Goal: Task Accomplishment & Management: Manage account settings

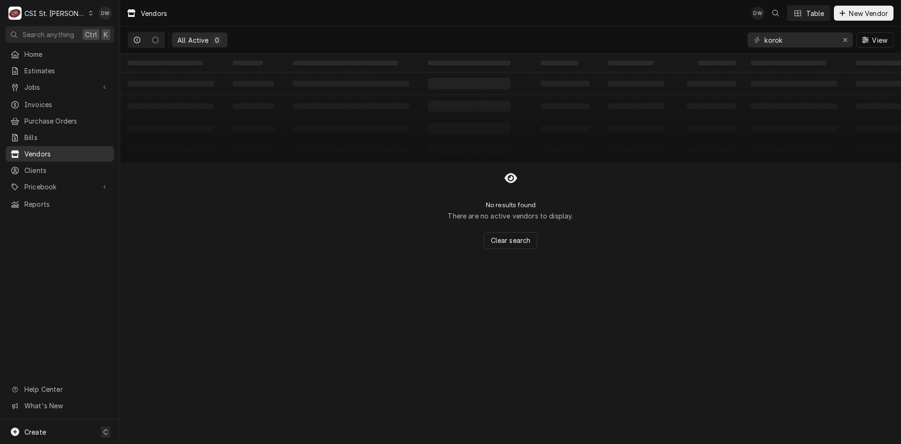
click at [42, 148] on div "Vendors" at bounding box center [60, 154] width 105 height 12
drag, startPoint x: 784, startPoint y: 40, endPoint x: 740, endPoint y: 37, distance: 43.8
click at [740, 37] on div "All Active 0 korok View" at bounding box center [511, 40] width 766 height 26
drag, startPoint x: 798, startPoint y: 41, endPoint x: 743, endPoint y: 42, distance: 55.4
click at [743, 42] on div "All Active 0 Moag] View" at bounding box center [511, 40] width 766 height 26
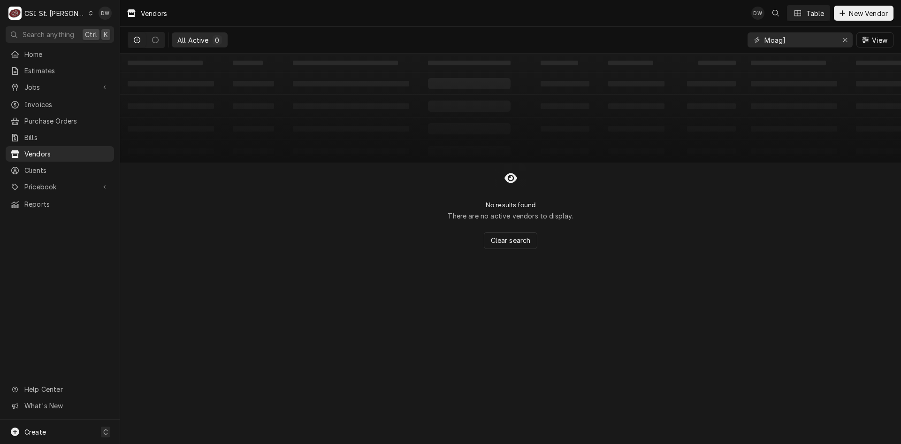
type input "J"
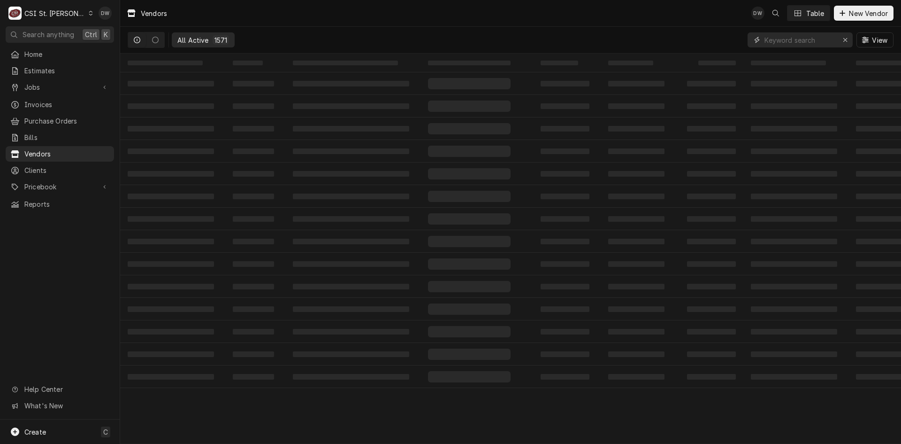
type input "C"
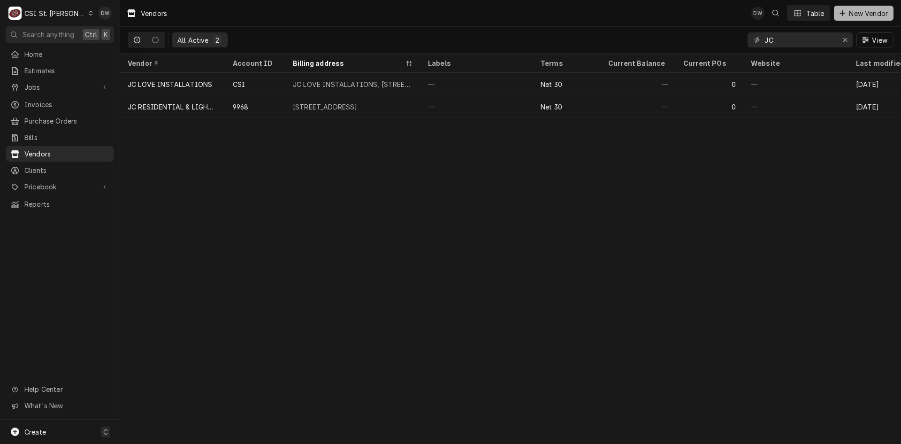
type input "JC"
click at [856, 10] on span "New Vendor" at bounding box center [868, 13] width 43 height 10
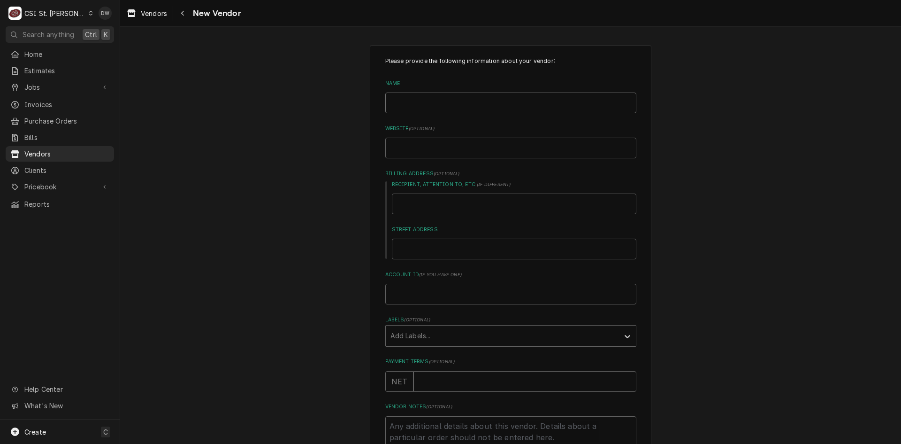
click at [416, 98] on input "Name" at bounding box center [510, 102] width 251 height 21
type textarea "x"
type input "j"
type textarea "x"
type input "jc"
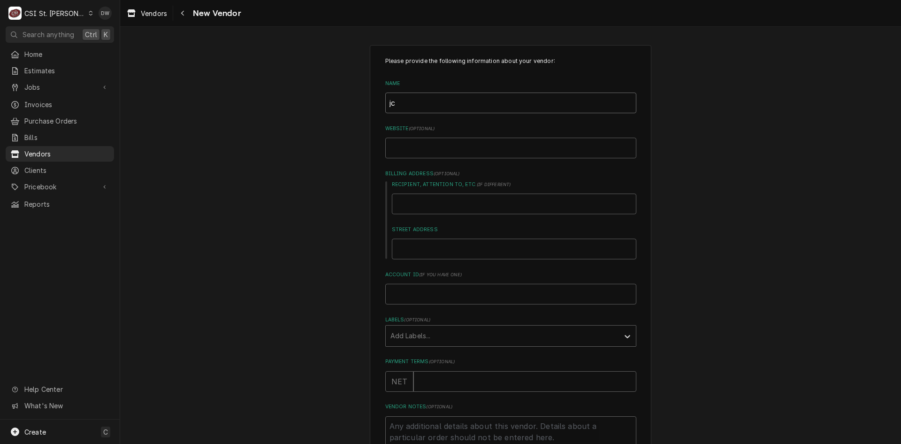
type textarea "x"
type input "jc"
type textarea "x"
type input "jc"
type textarea "x"
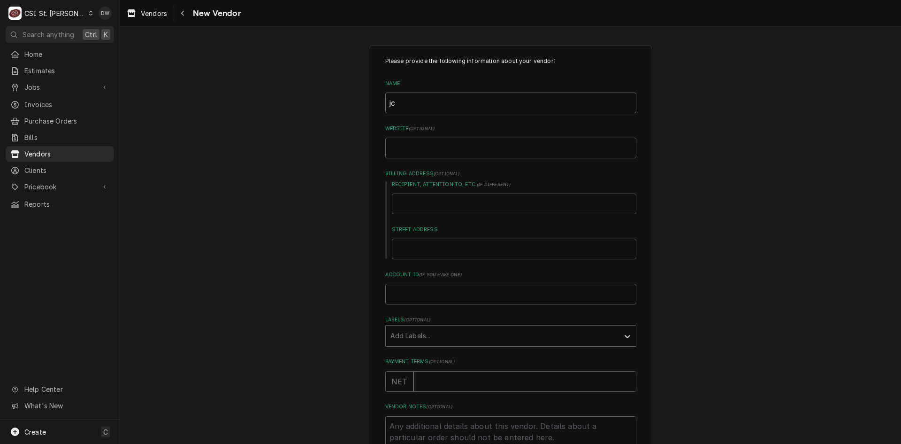
type input "j"
type textarea "x"
type input "J"
type textarea "x"
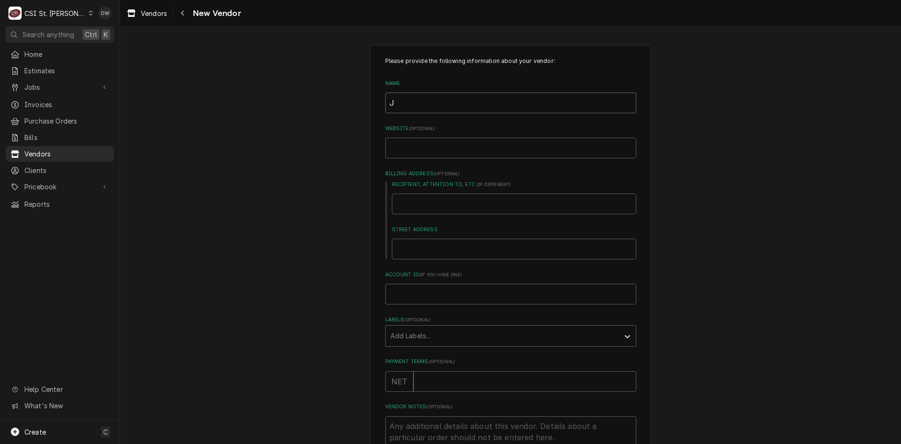
type input "JC"
type textarea "x"
type input "JC"
type textarea "x"
type input "JC M"
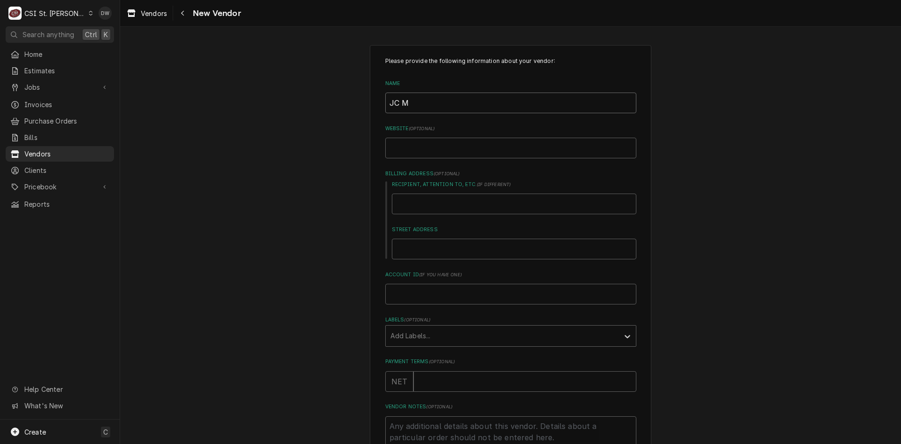
type textarea "x"
type input "JC MO"
type textarea "x"
type input "JC MOA"
type textarea "x"
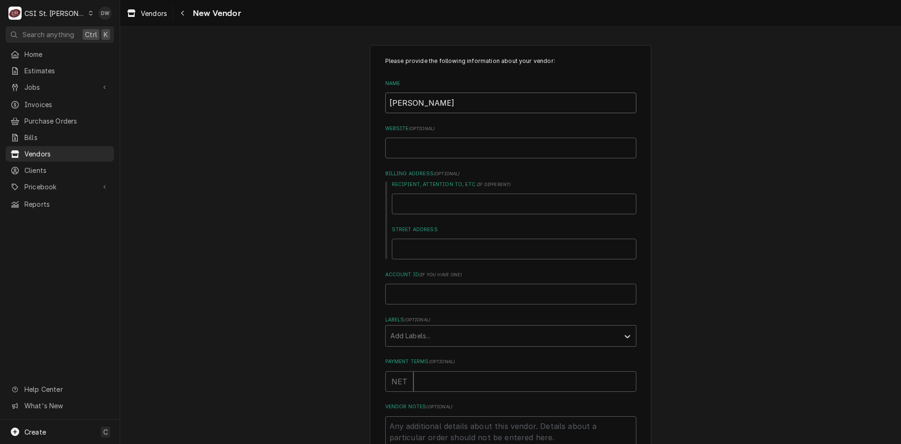
type input "JC MOAG"
click at [416, 200] on input "Recipient, Attention To, etc. ( if different )" at bounding box center [514, 203] width 245 height 21
type textarea "x"
type input "4"
type textarea "x"
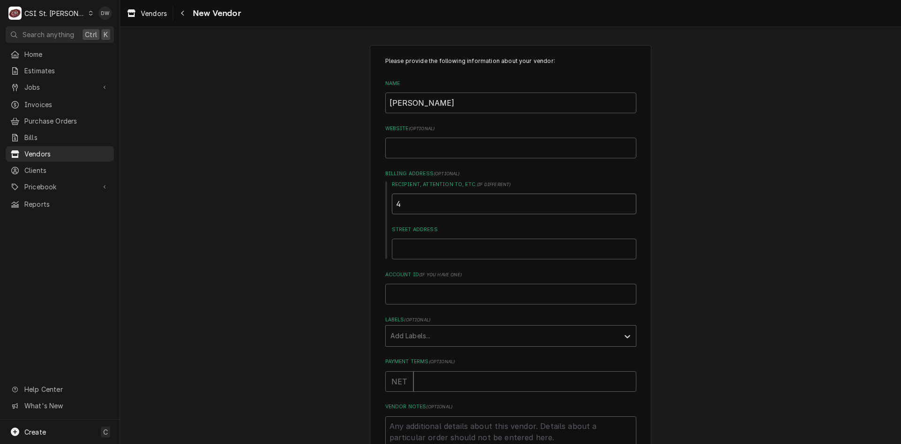
type input "48"
type textarea "x"
type input "483"
type textarea "x"
type input "4835"
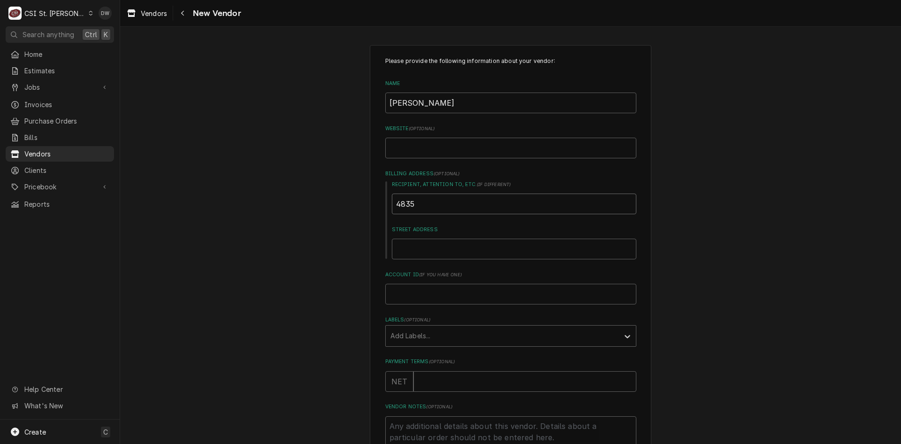
type textarea "x"
type input "4835"
type textarea "x"
type input "4835 r"
type textarea "x"
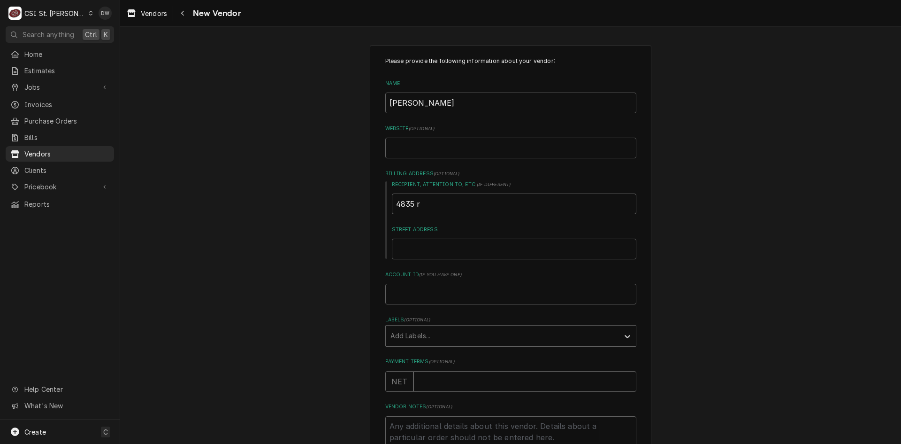
type input "4835"
type textarea "x"
type input "4835 R"
type textarea "x"
type input "4835 RE"
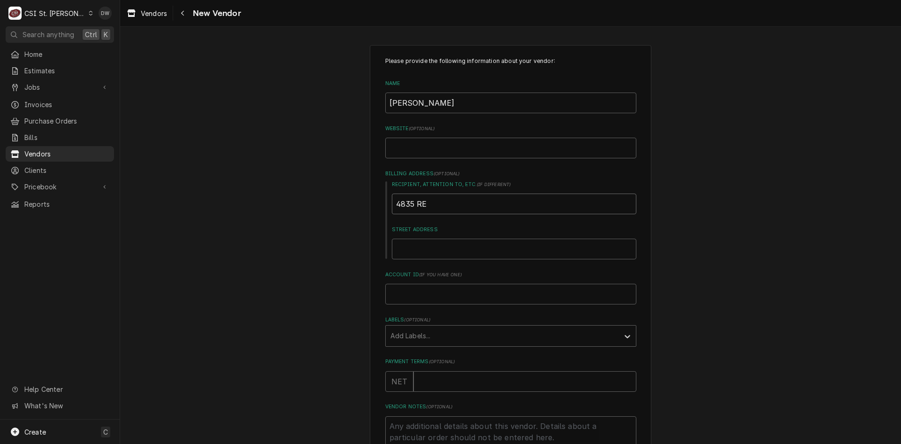
type textarea "x"
type input "4835 REA"
type textarea "x"
type input "4835 REAQ"
type textarea "x"
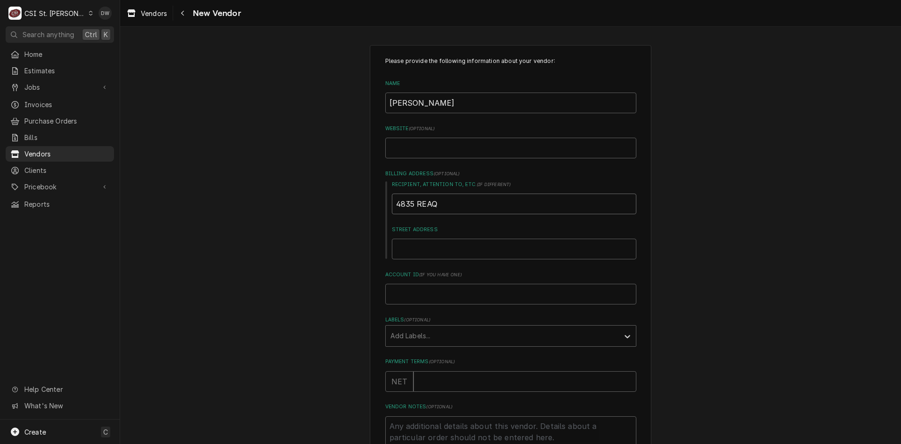
type input "4835 REA"
type textarea "x"
type input "4835 RE"
type textarea "x"
type input "4835 RES"
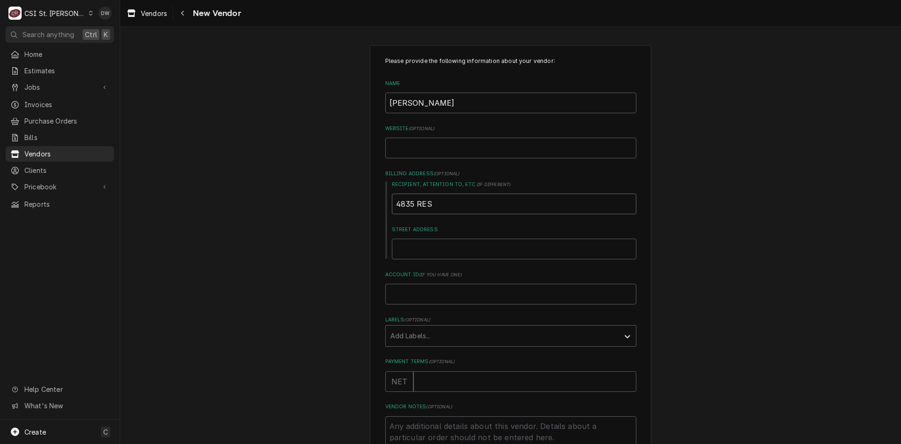
type textarea "x"
type input "4835 RESE"
type textarea "x"
type input "4835 RESEA"
type textarea "x"
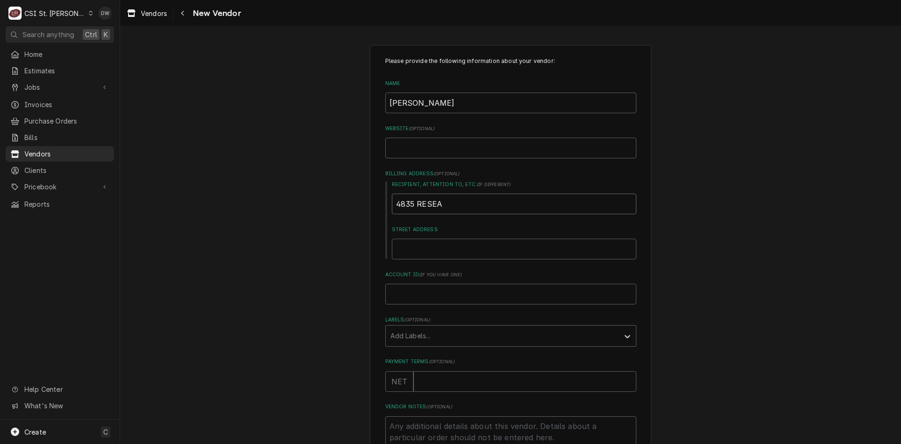
type input "4835 RESEAR"
type textarea "x"
type input "4835 RESEARC"
type textarea "x"
type input "4835 RESEARCH"
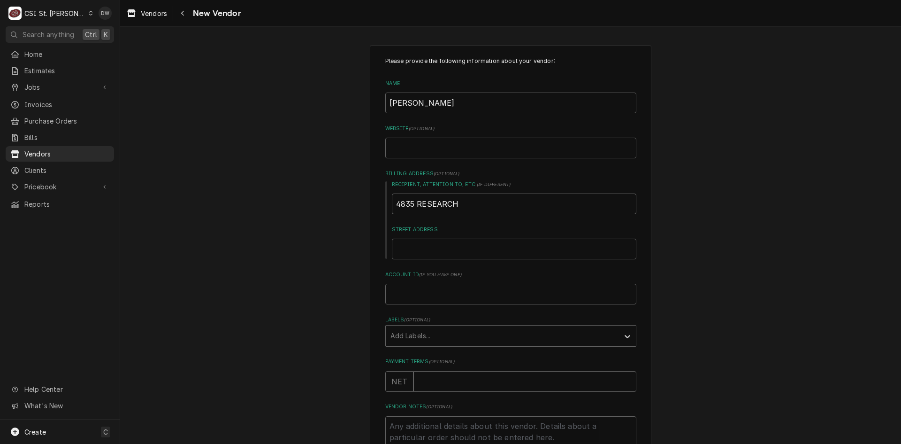
type textarea "x"
type input "4835 RESEARCH"
type textarea "x"
type input "4835 RESEARCH B"
type textarea "x"
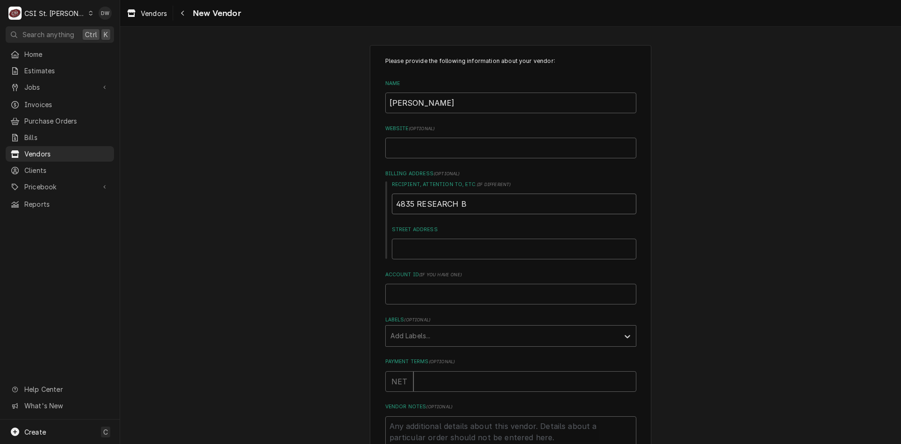
type input "4835 RESEARCH BL"
type textarea "x"
type input "4835 RESEARCH BLV"
type textarea "x"
type input "4835 RESEARCH BLVD"
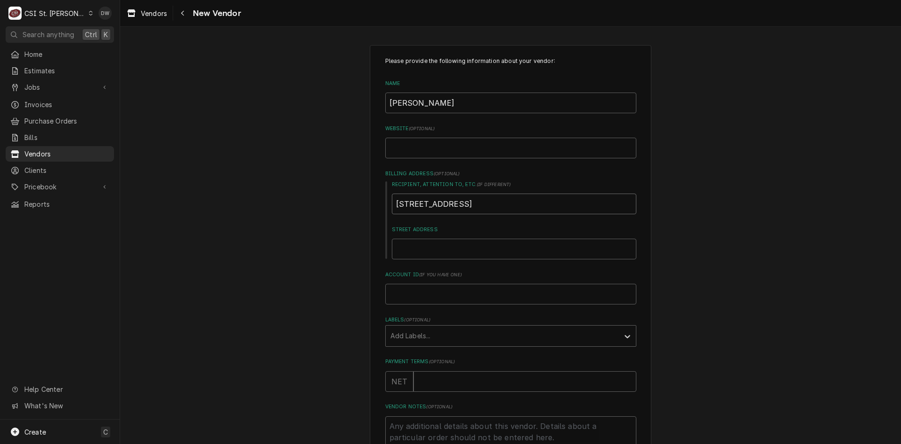
type textarea "x"
type input "4835 RESEARCH BLVD"
type textarea "x"
type input "4835 RESEARCH BLVD N"
type textarea "x"
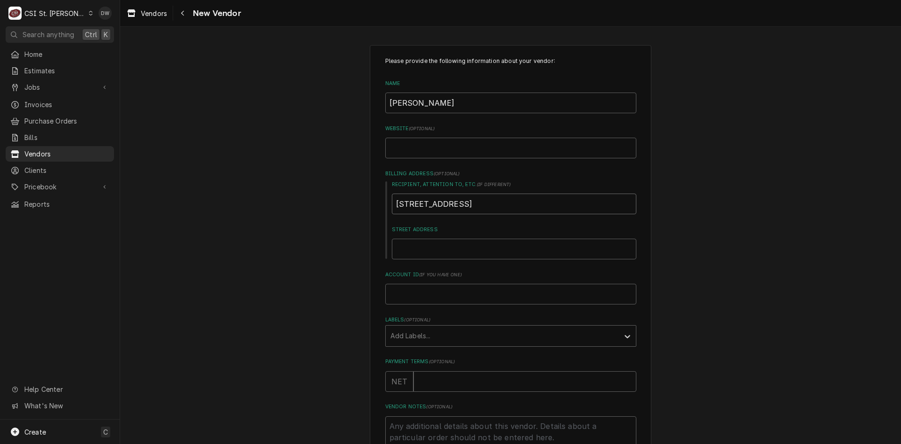
drag, startPoint x: 503, startPoint y: 207, endPoint x: 384, endPoint y: 208, distance: 119.7
click at [385, 208] on div "Recipient, Attention To, etc. ( if different ) 4835 RESEARCH BLVD NE Street Add…" at bounding box center [510, 220] width 251 height 78
type input "[STREET_ADDRESS]"
click at [419, 249] on input "Street Address" at bounding box center [514, 248] width 245 height 21
paste input "[STREET_ADDRESS]"
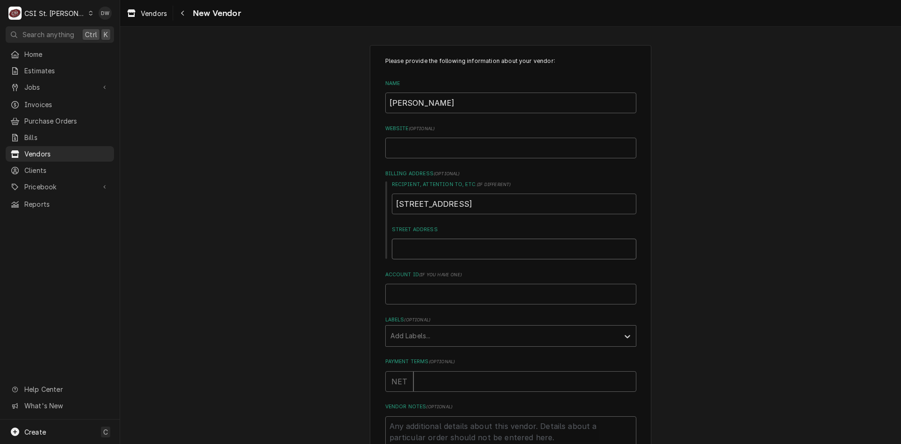
type textarea "x"
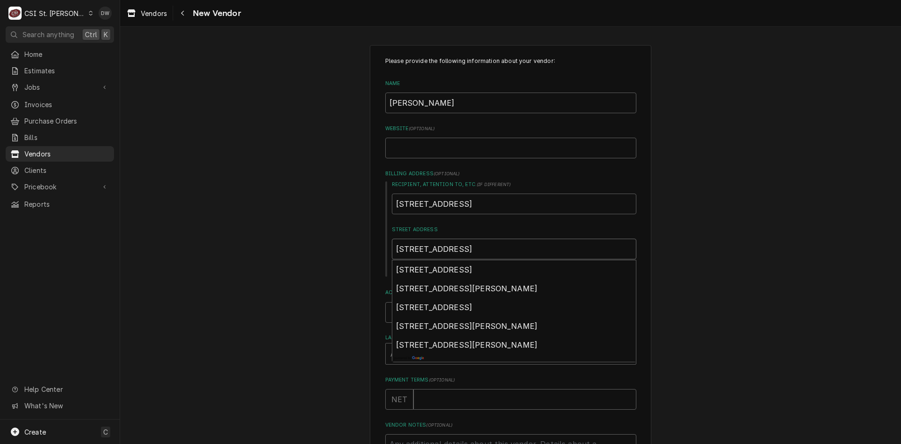
type input "[STREET_ADDRESS]"
click at [684, 252] on div "Please provide the following information about your vendor: Name JC MOAG Websit…" at bounding box center [510, 306] width 781 height 539
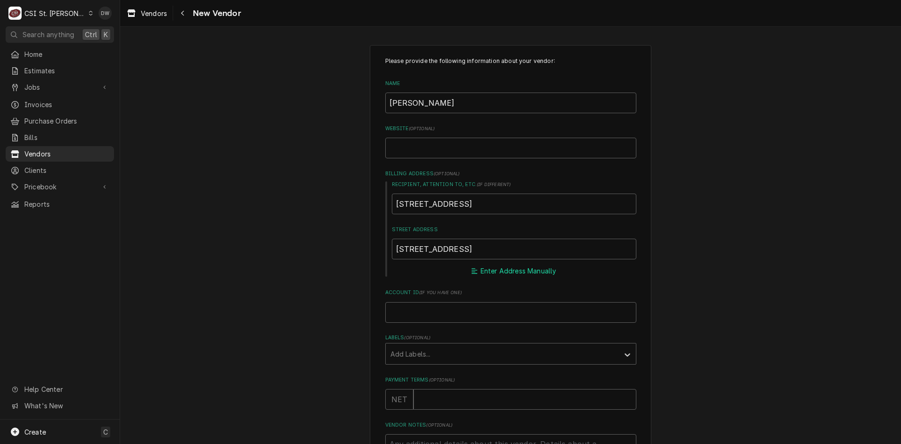
click at [531, 268] on button "Enter Address Manually" at bounding box center [514, 270] width 88 height 13
click at [427, 346] on input "City" at bounding box center [514, 339] width 245 height 21
type textarea "x"
type input "G"
type textarea "x"
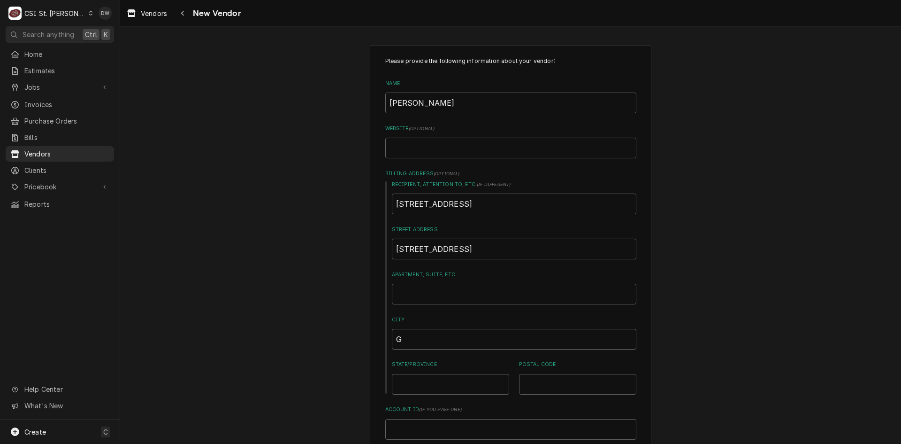
type input "GE"
type textarea "x"
type input "GEA"
type textarea "x"
type input "GE"
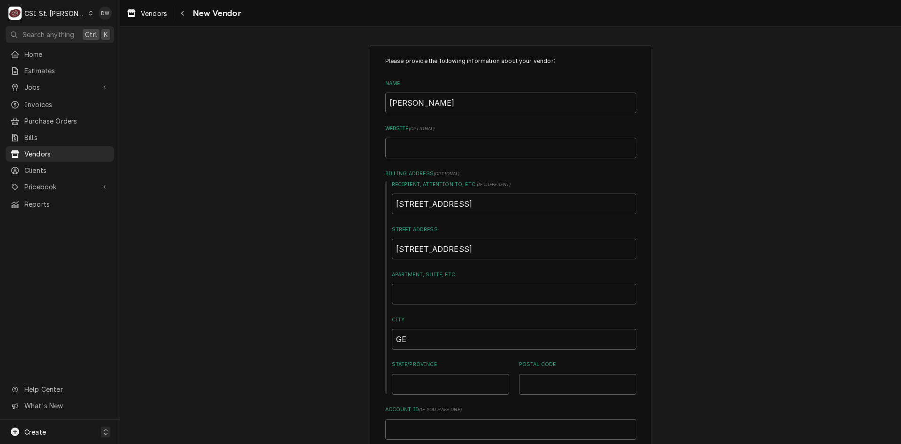
type textarea "x"
type input "GEO"
type textarea "x"
type input "GEOR"
type textarea "x"
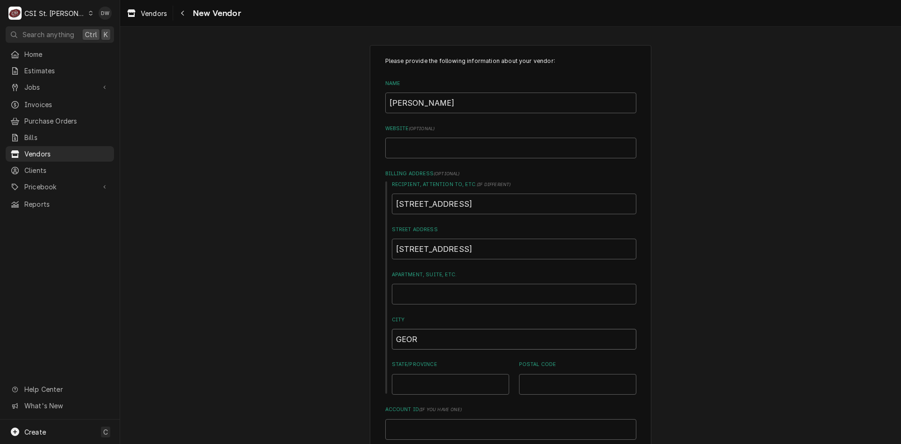
type input "GEORG"
type textarea "x"
type input "GEORGT"
type textarea "x"
type input "GEORGTO"
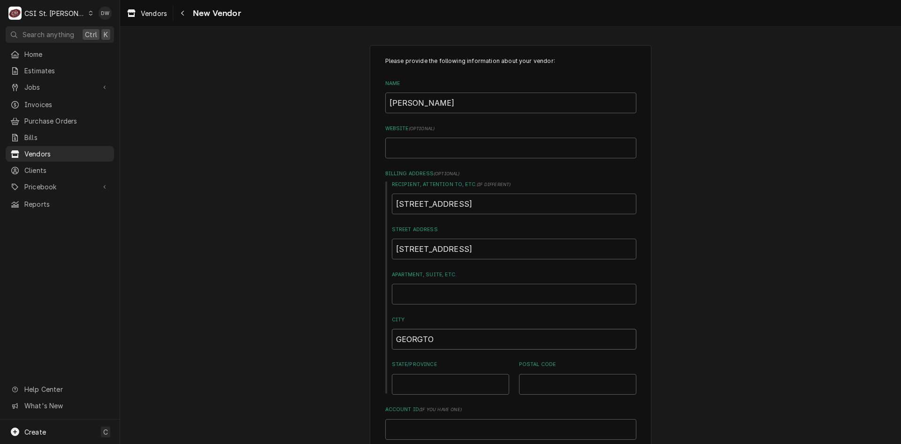
type textarea "x"
type input "GEORGTOW"
type textarea "x"
type input "GEORGTOWN"
type textarea "x"
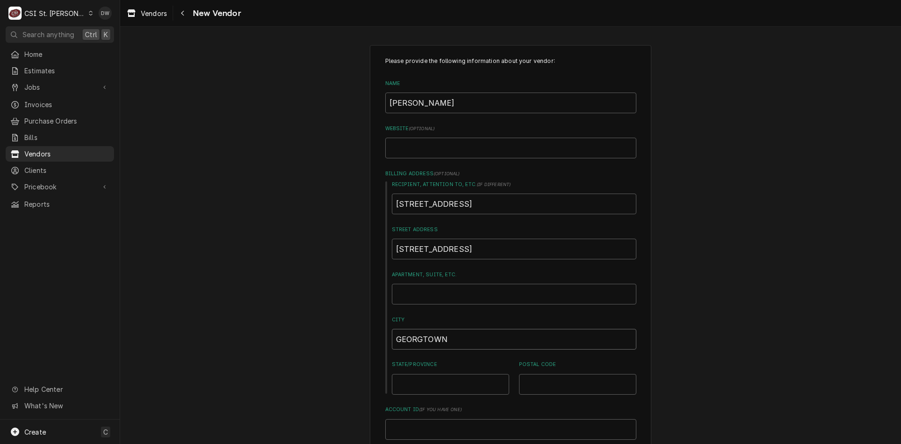
type input "GEORGTOWN"
click at [420, 338] on input "GEORGTOWN" at bounding box center [514, 339] width 245 height 21
type textarea "x"
type input "GEORGETOWN"
click at [417, 377] on input "State/Province" at bounding box center [450, 384] width 117 height 21
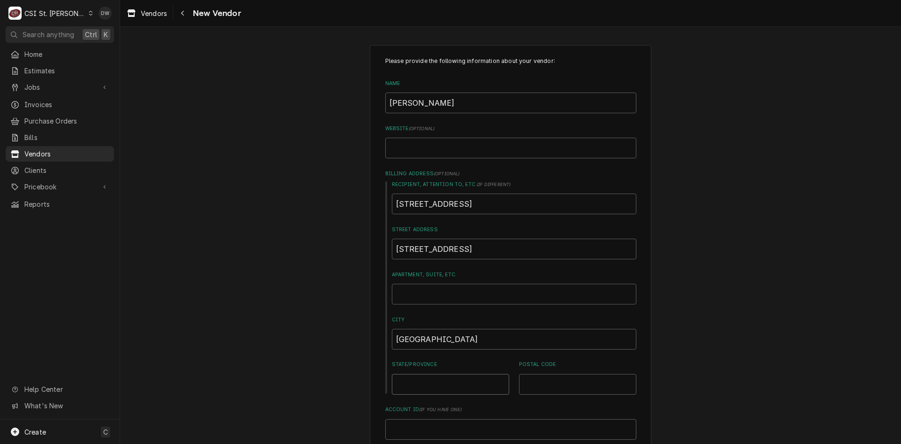
type textarea "x"
type input "I"
type textarea "x"
type input "IN"
type textarea "x"
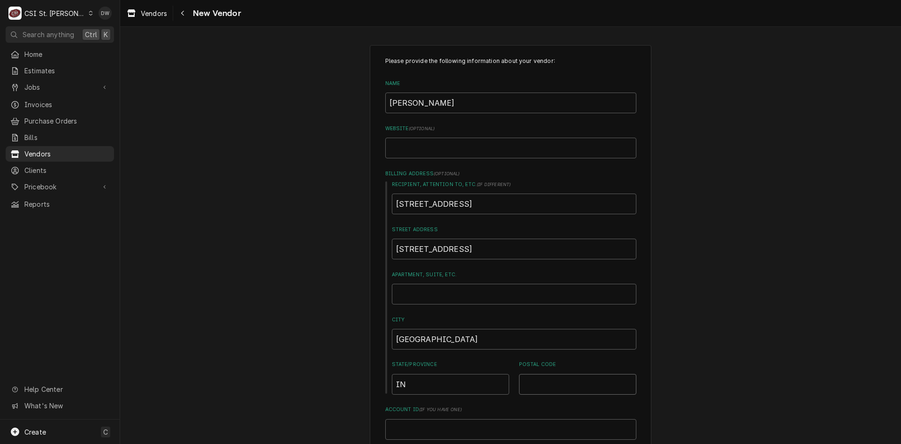
type input "4"
type textarea "x"
type input "47"
type textarea "x"
type input "471"
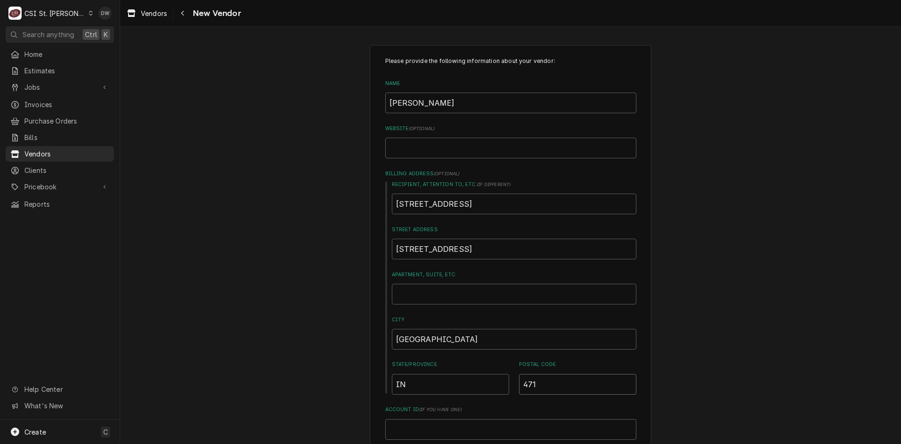
type textarea "x"
type input "4712"
type textarea "x"
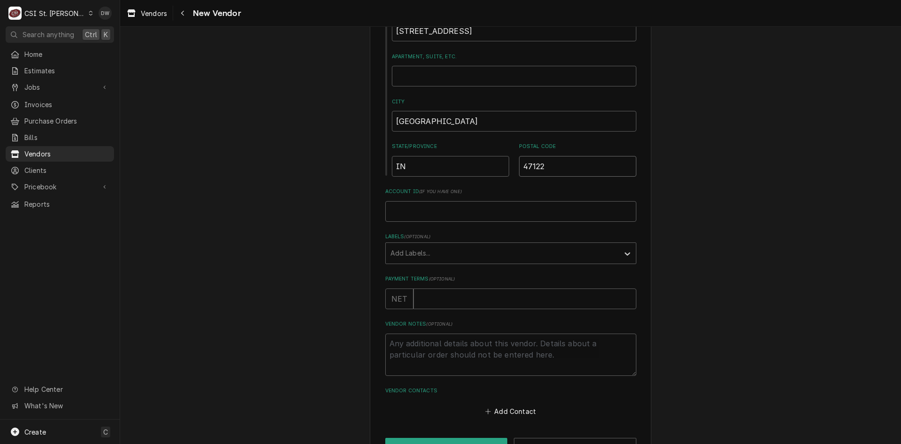
scroll to position [249, 0]
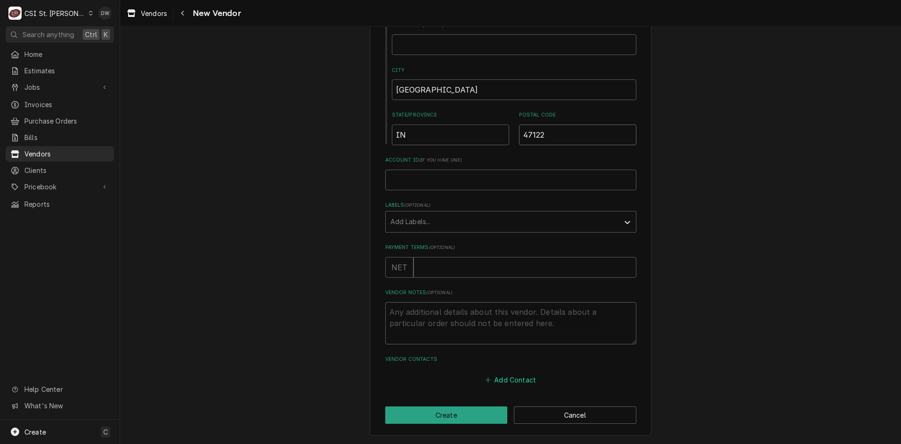
type input "47122"
click at [519, 380] on button "Add Contact" at bounding box center [511, 379] width 54 height 13
type textarea "x"
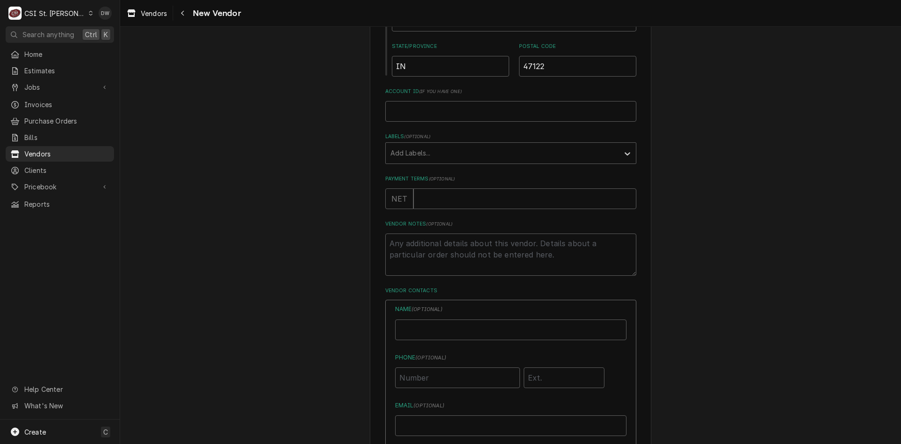
scroll to position [437, 0]
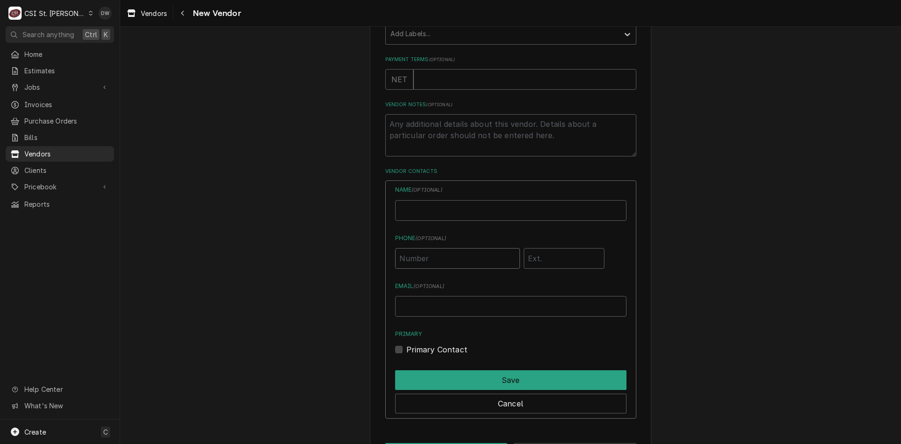
click at [406, 264] on input "Phone ( optional )" at bounding box center [457, 258] width 125 height 21
type input "(812) 284-8400"
click at [407, 313] on input "Email ( optional )" at bounding box center [510, 306] width 231 height 21
click at [430, 310] on input "Email ( optional )" at bounding box center [510, 306] width 231 height 21
paste input "mlgrayson@jcmoag.com"
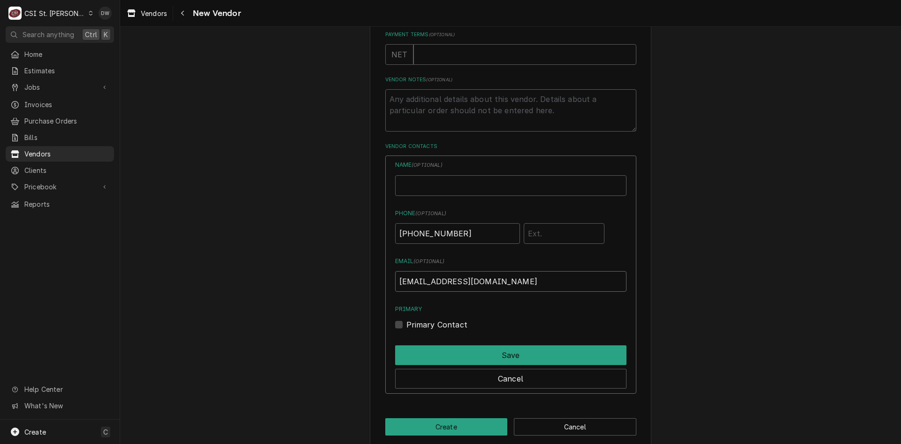
scroll to position [474, 0]
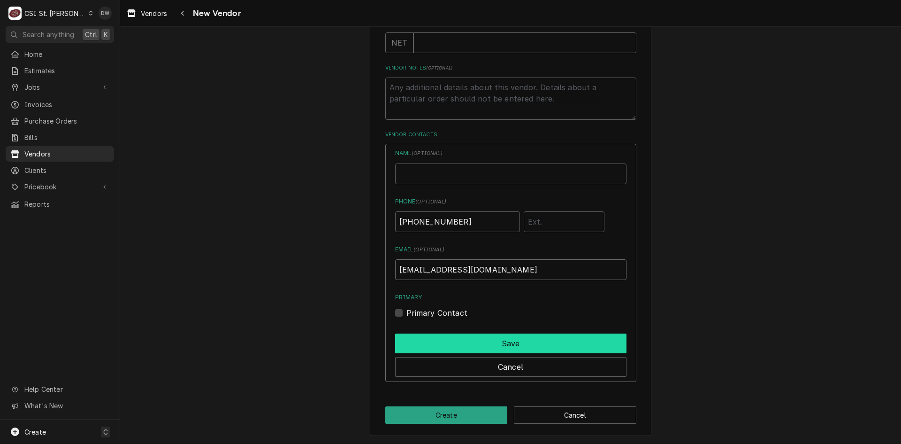
type input "mlgrayson@jcmoag.com"
click at [480, 342] on button "Save" at bounding box center [510, 343] width 231 height 20
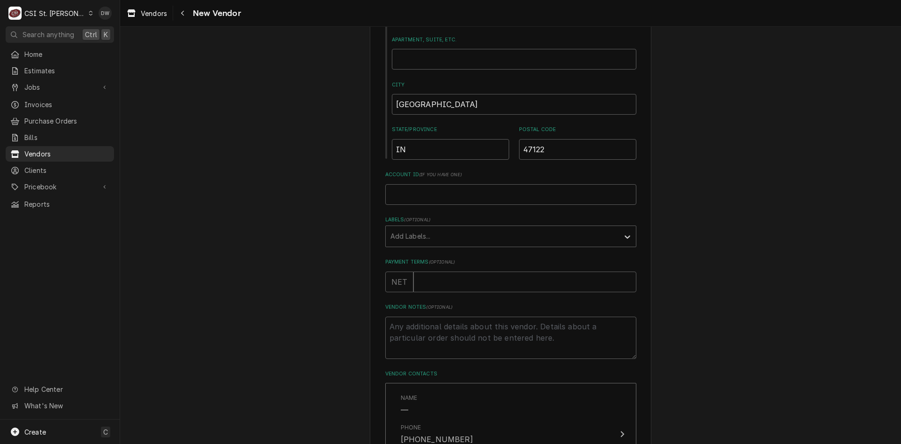
scroll to position [356, 0]
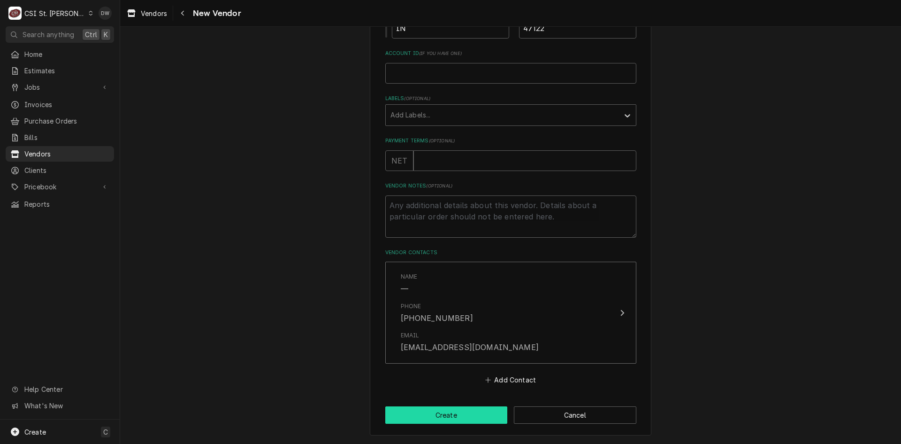
click at [439, 417] on button "Create" at bounding box center [446, 414] width 123 height 17
type textarea "x"
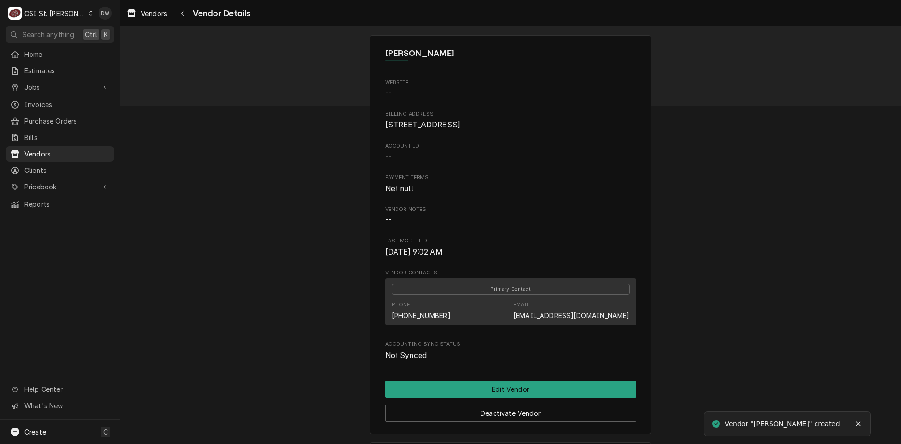
click at [89, 13] on icon "Dynamic Content Wrapper" at bounding box center [91, 13] width 4 height 5
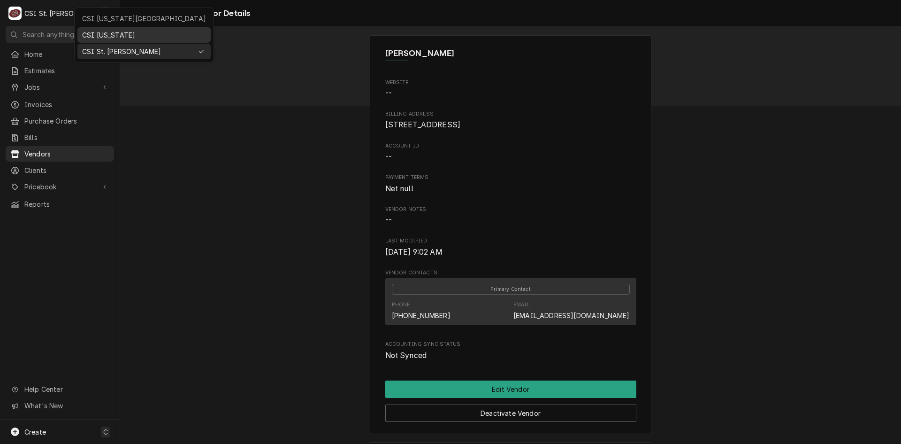
click at [87, 28] on div "CSI Kentucky" at bounding box center [143, 34] width 133 height 15
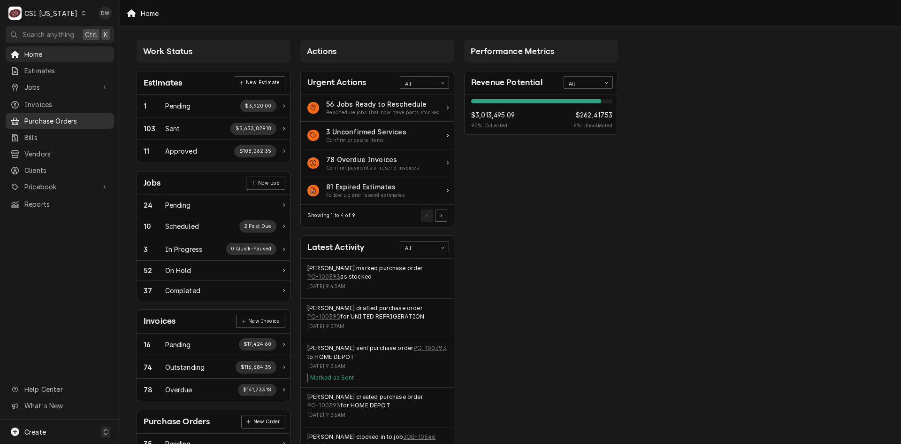
click at [63, 116] on span "Purchase Orders" at bounding box center [66, 121] width 85 height 10
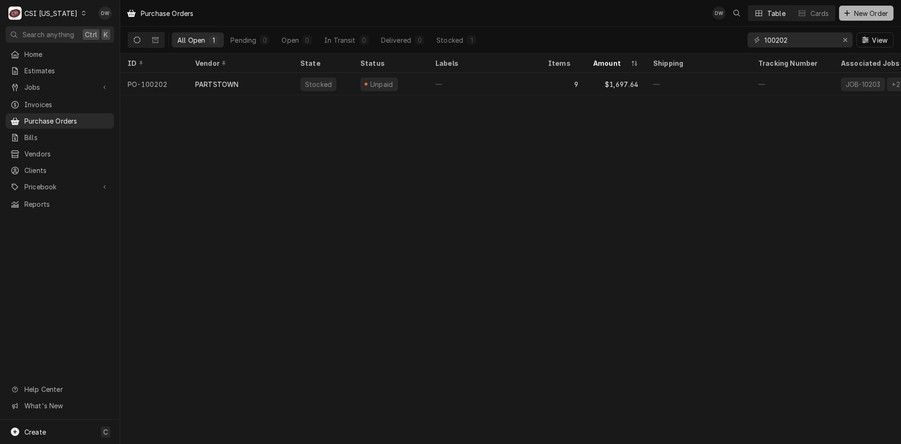
click at [866, 10] on span "New Order" at bounding box center [872, 13] width 38 height 10
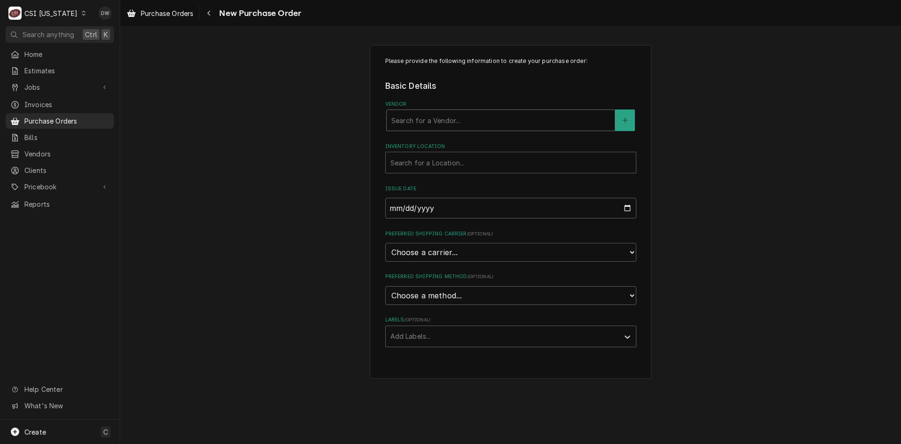
click at [414, 123] on div "Vendor" at bounding box center [501, 120] width 219 height 17
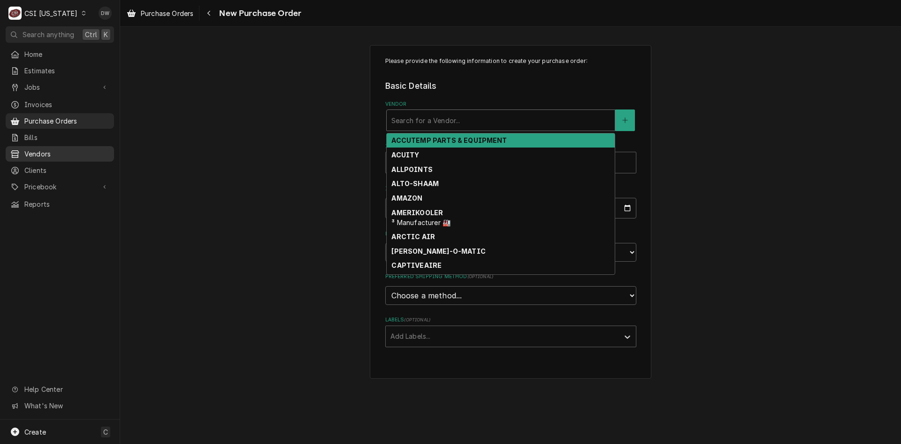
click at [41, 151] on span "Vendors" at bounding box center [66, 154] width 85 height 10
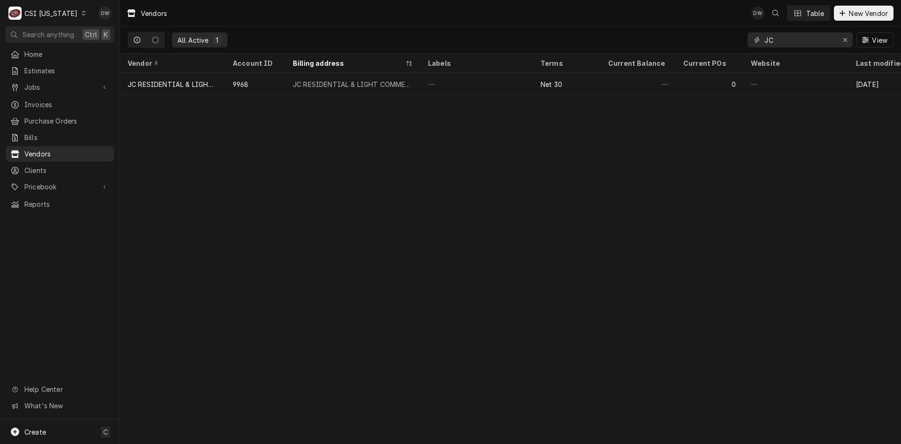
drag, startPoint x: 790, startPoint y: 40, endPoint x: 750, endPoint y: 41, distance: 39.4
click at [750, 41] on div "JC" at bounding box center [800, 39] width 105 height 15
type input "jc"
click at [857, 14] on span "New Vendor" at bounding box center [868, 13] width 43 height 10
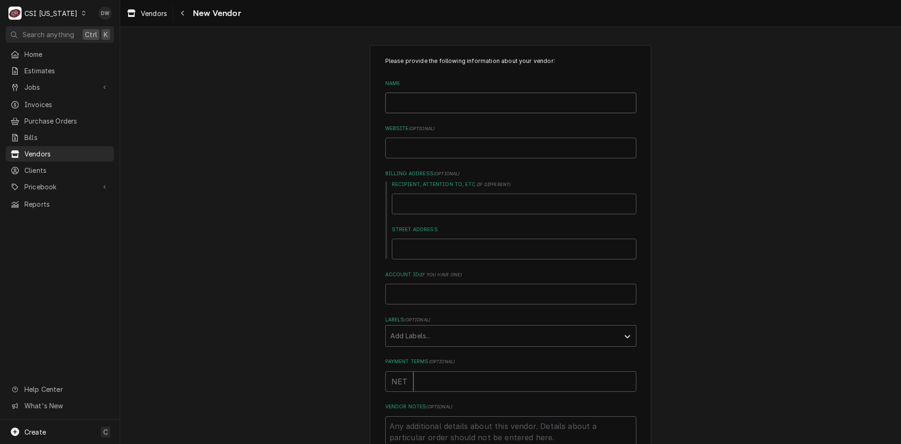
click at [410, 102] on input "Name" at bounding box center [510, 102] width 251 height 21
type textarea "x"
type input "j"
type textarea "x"
type input "jo"
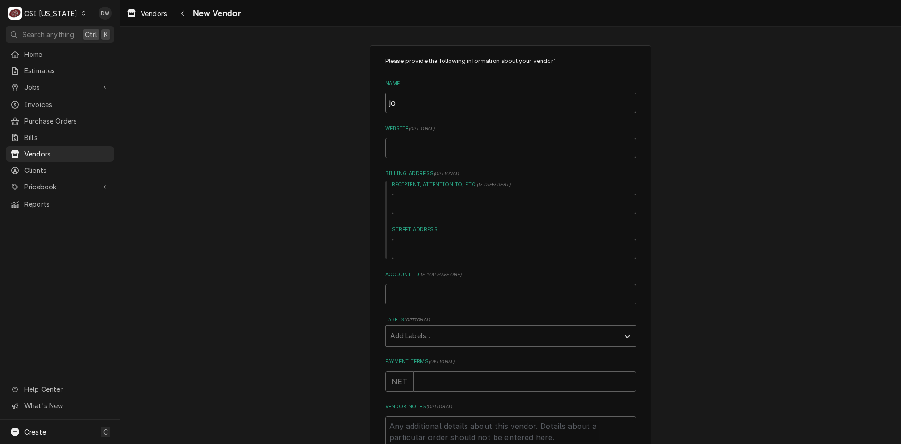
type textarea "x"
type input "joc"
type textarea "x"
type input "jo"
type textarea "x"
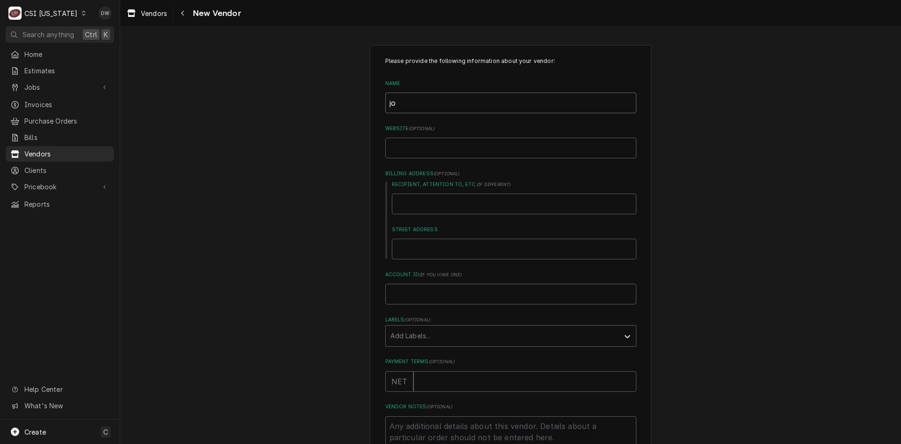
type input "j"
type textarea "x"
type input "J"
type textarea "x"
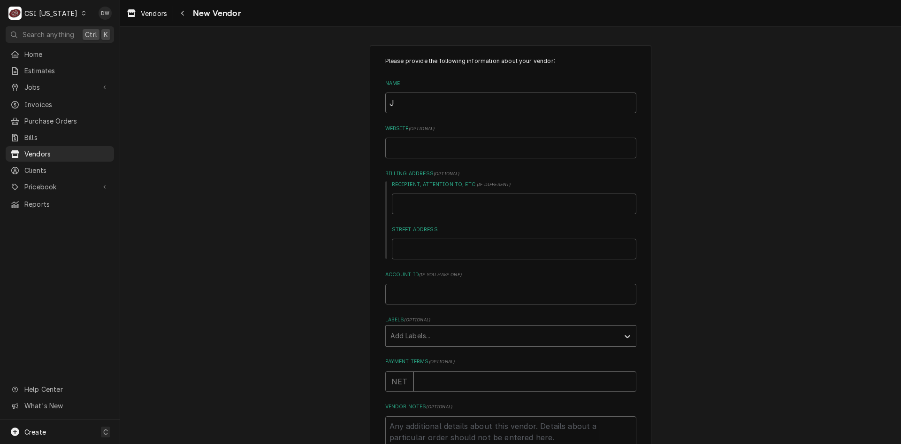
type input "JC"
type textarea "x"
type input "JC"
type textarea "x"
type input "JC M"
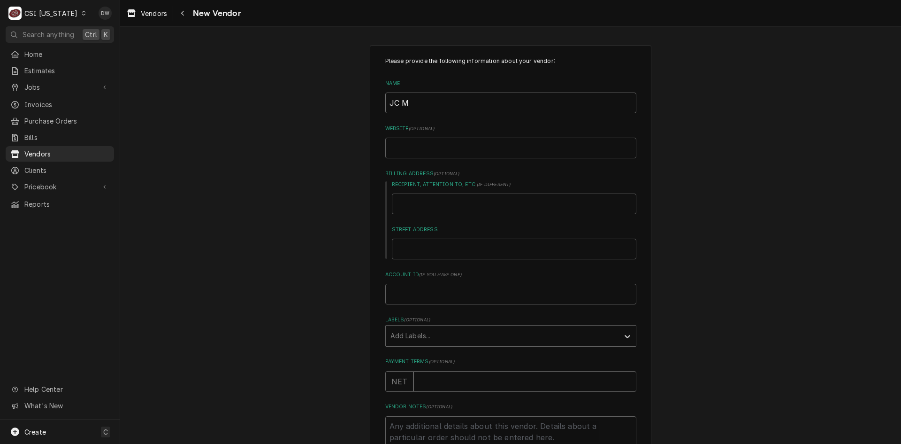
type textarea "x"
type input "JC MO"
type textarea "x"
type input "JC MOA"
type textarea "x"
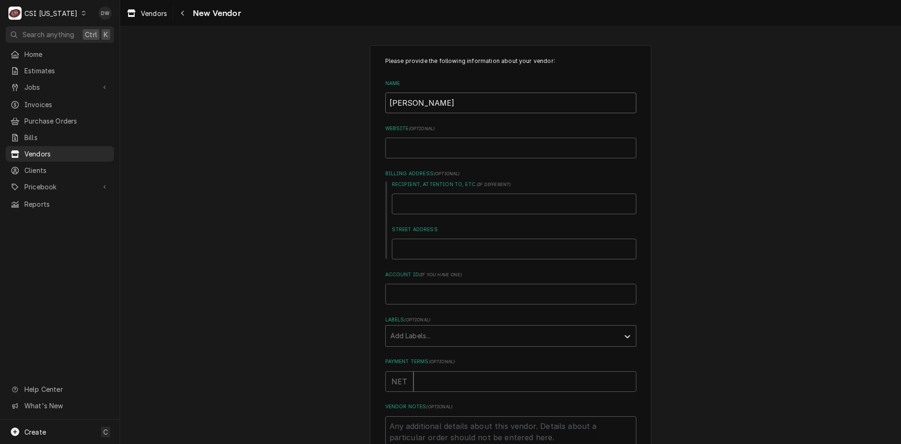
type input "JC MOAG"
click at [424, 247] on input "Street Address" at bounding box center [514, 248] width 245 height 21
type textarea "x"
type input "4"
type textarea "x"
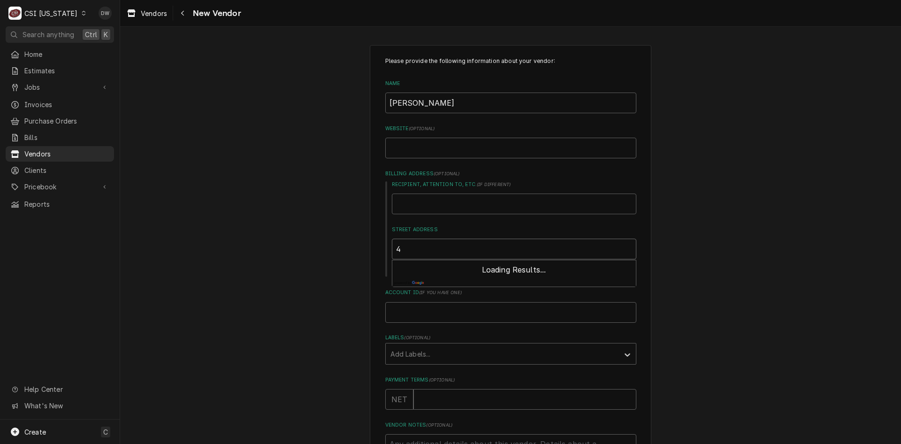
type input "48"
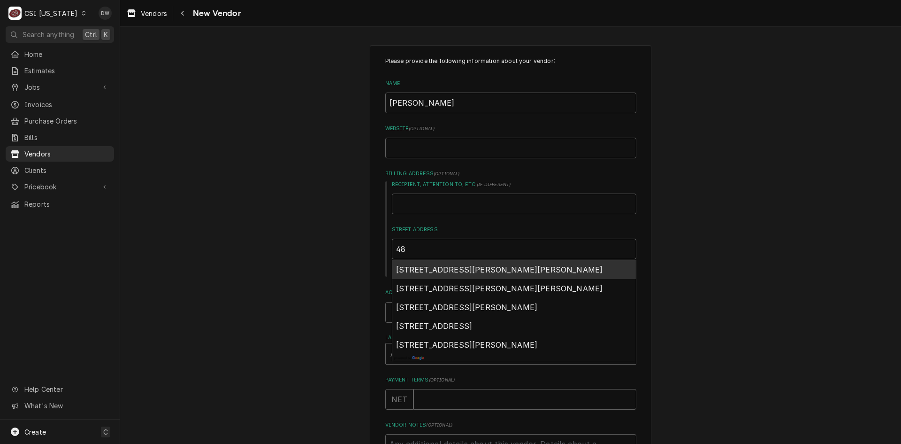
type textarea "x"
type input "483"
type textarea "x"
type input "4835"
type textarea "x"
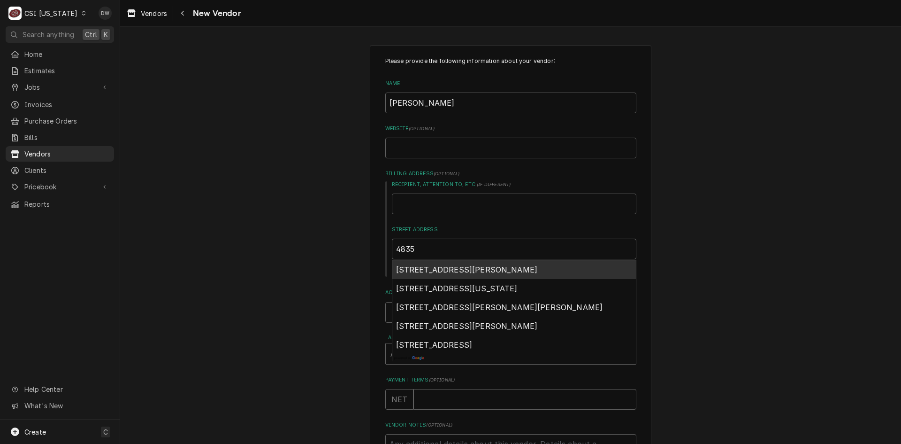
type input "4835"
type textarea "x"
type input "4835 R"
type textarea "x"
type input "4835 RE"
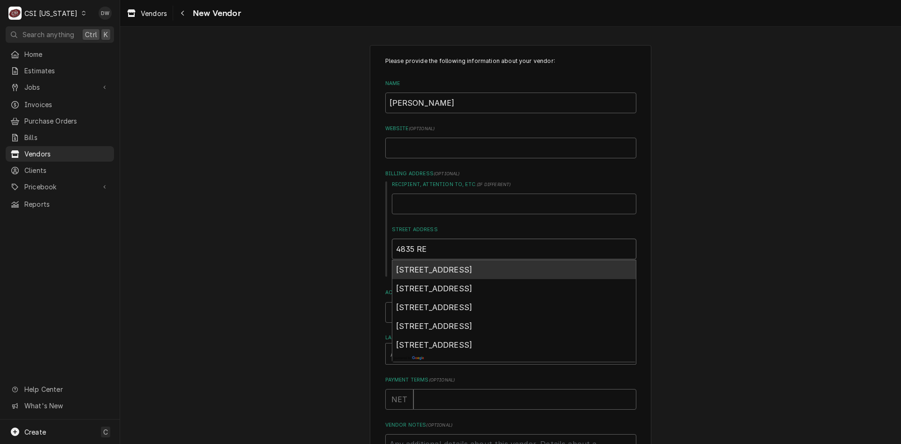
type textarea "x"
type input "4835 REA"
type textarea "x"
type input "4835 RE"
type textarea "x"
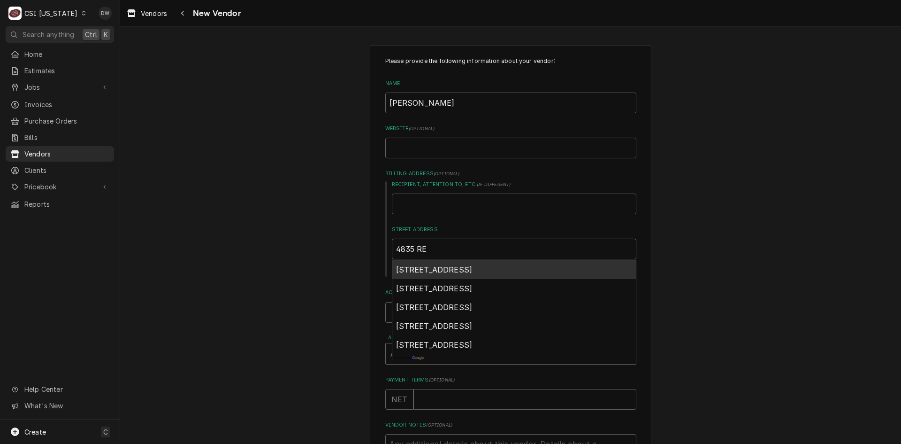
type input "4835 RES"
type textarea "x"
type input "4835 RESE"
type textarea "x"
type input "4835 RESEA"
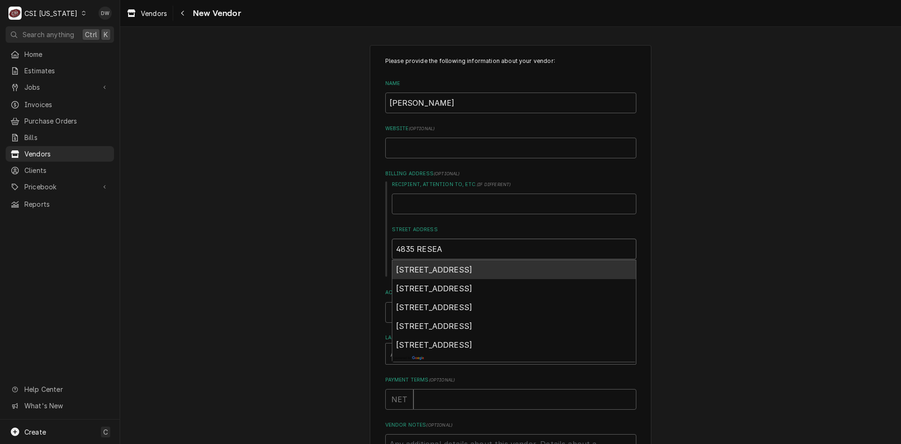
type textarea "x"
type input "4835 RESEAR"
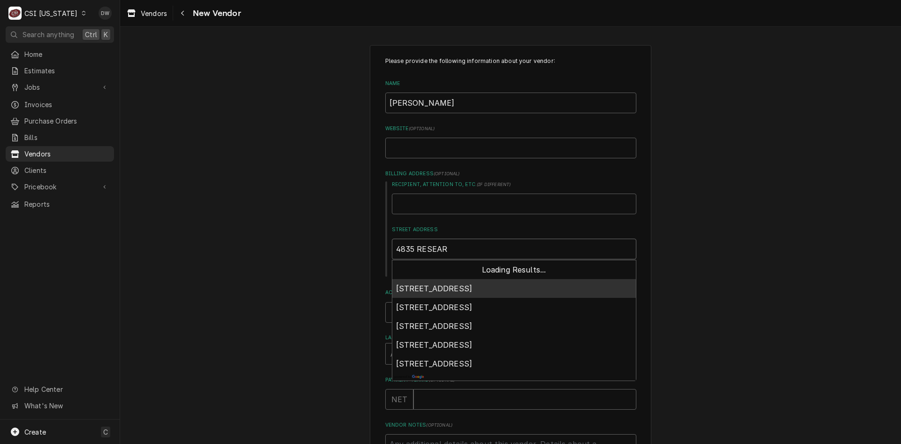
type textarea "x"
type input "4835 RESEARC"
type textarea "x"
type input "4835 RESEARCH"
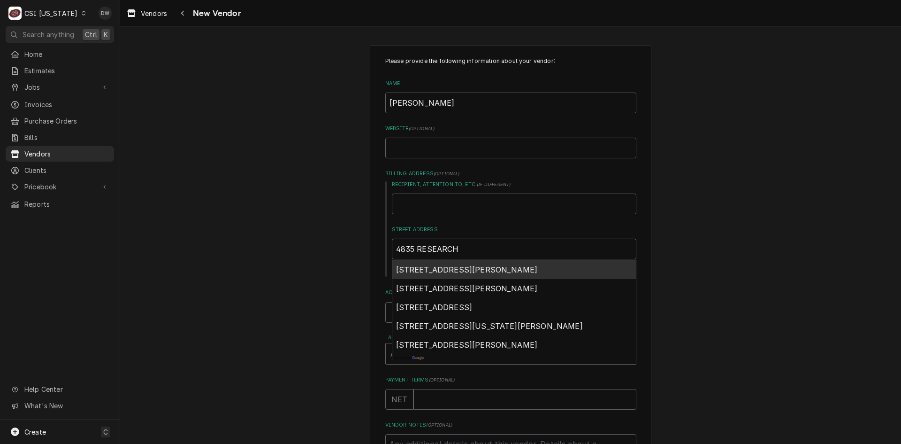
type textarea "x"
type input "4835 RESEARCH"
type textarea "x"
type input "4835 RESEARCH B"
type textarea "x"
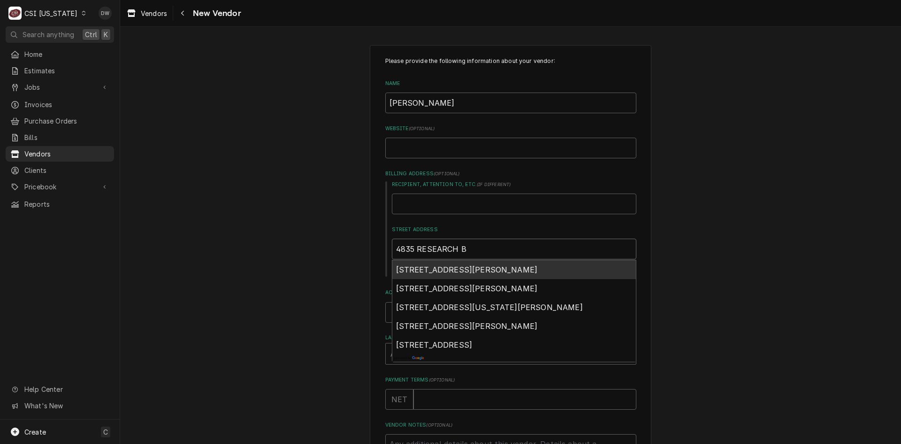
type input "4835 RESEARCH BL"
type textarea "x"
type input "4835 RESEARCH BLV"
type textarea "x"
type input "4835 RESEARCH BLVD"
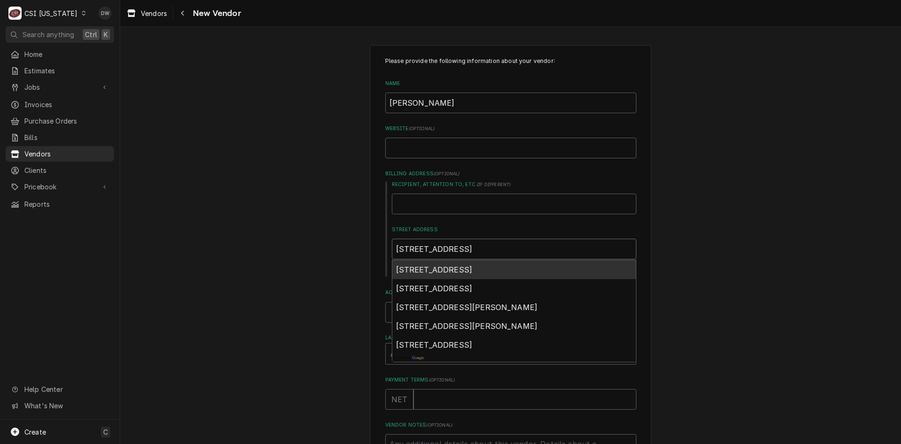
type textarea "x"
type input "4835 RESEARCH BLVD"
type textarea "x"
type input "4835 RESEARCH BLVD N"
type textarea "x"
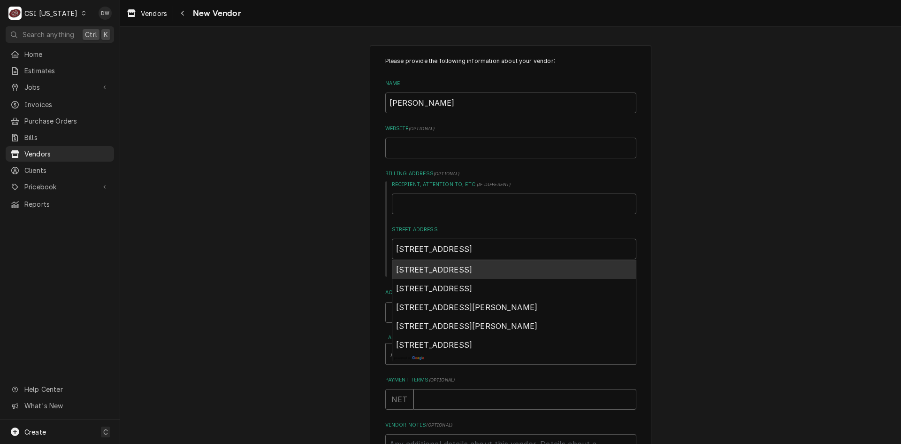
type input "4835 RESEARCH BLVD NE"
type textarea "x"
type input "4835 RESEARCH BLVD NE"
click at [737, 298] on div "Please provide the following information about your vendor: Name JC MOAG Websit…" at bounding box center [510, 306] width 781 height 539
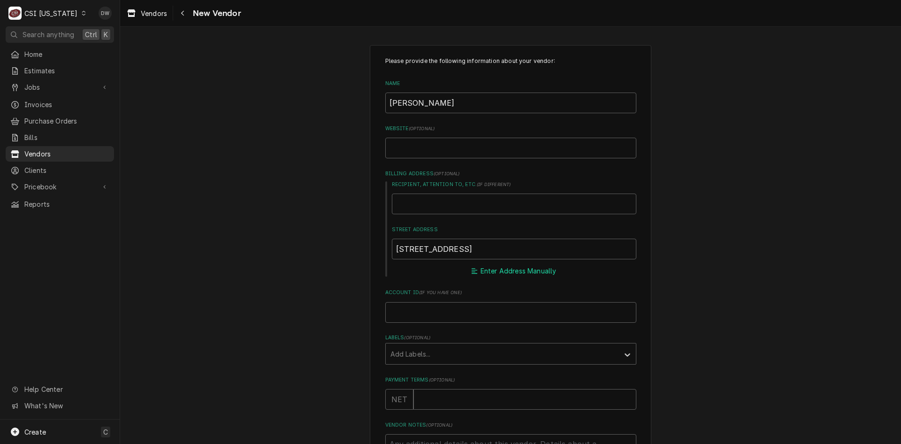
click at [489, 268] on button "Enter Address Manually" at bounding box center [514, 270] width 88 height 13
click at [437, 333] on input "City" at bounding box center [514, 339] width 245 height 21
type textarea "x"
type input "G"
type textarea "x"
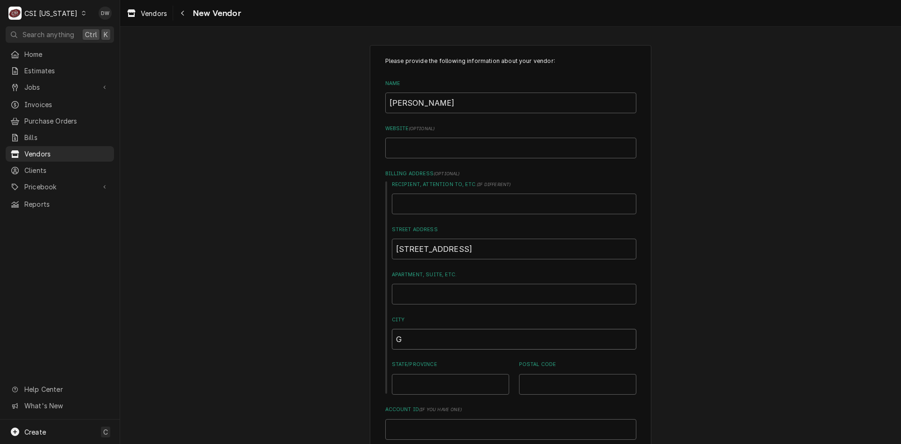
type input "GE"
type textarea "x"
type input "GEO"
type textarea "x"
type input "GEOR"
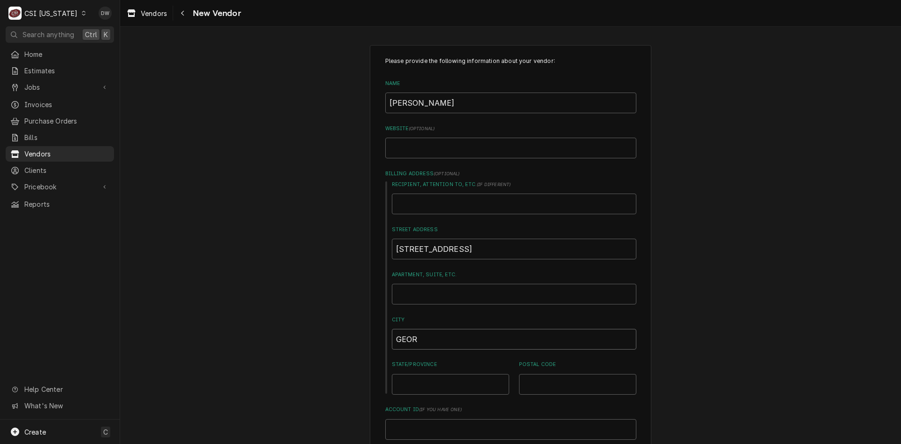
type textarea "x"
type input "GEORG"
type textarea "x"
type input "GEORGE"
type textarea "x"
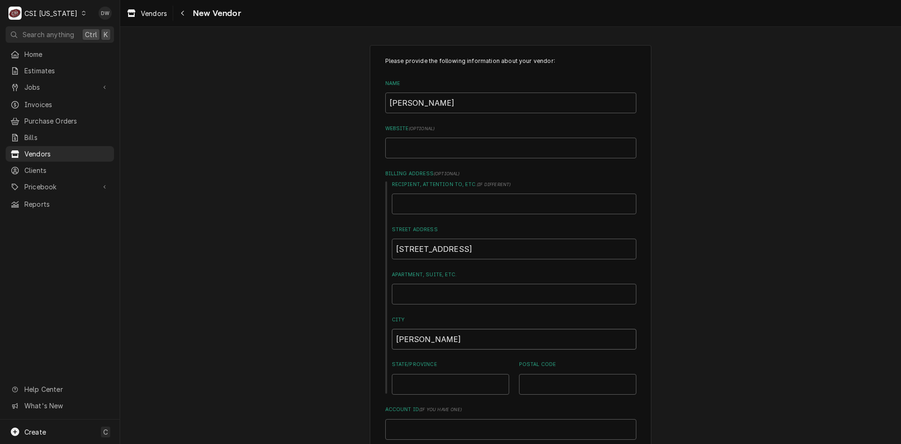
type input "GEORGET"
type textarea "x"
type input "GEORGETO"
type textarea "x"
type input "GEORGETOW"
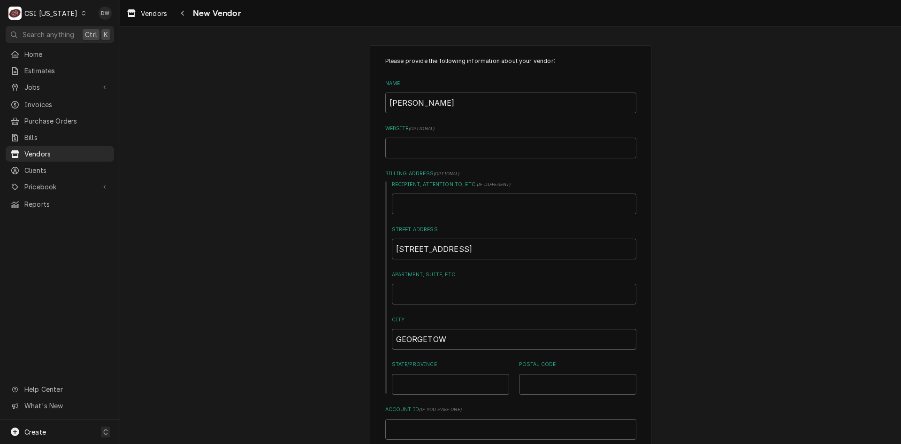
type textarea "x"
type input "GEORGETOWN"
click at [402, 384] on input "State/Province" at bounding box center [450, 384] width 117 height 21
type textarea "x"
type input "I"
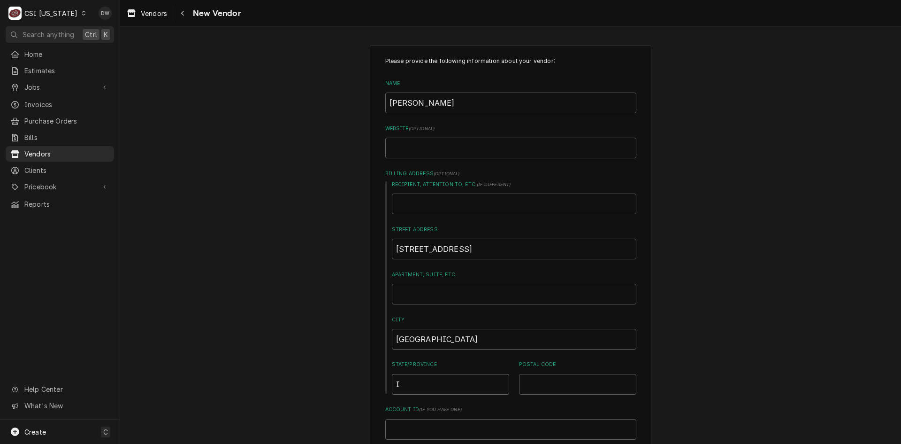
type textarea "x"
type input "IN"
click at [557, 387] on input "Postal Code" at bounding box center [577, 384] width 117 height 21
type textarea "x"
type input "4"
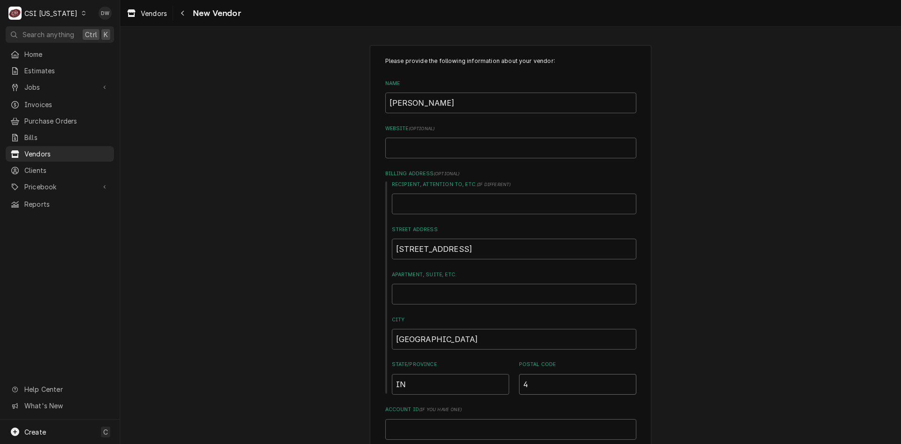
type textarea "x"
type input "47"
type textarea "x"
type input "471"
type textarea "x"
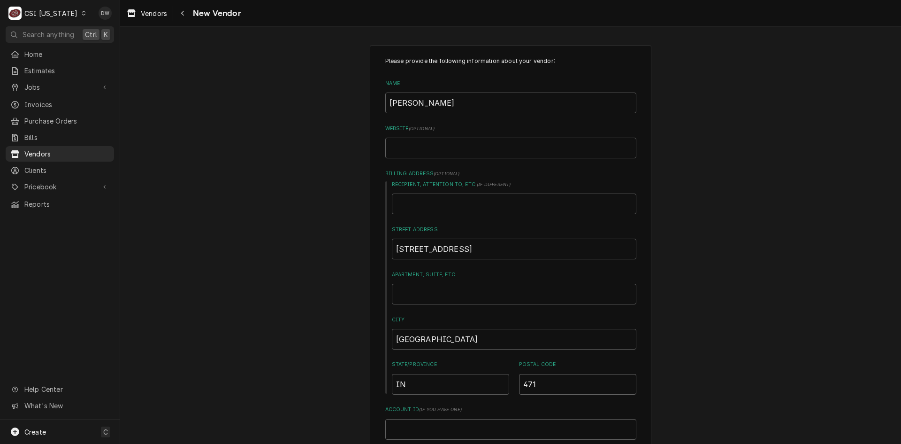
type input "4712"
type textarea "x"
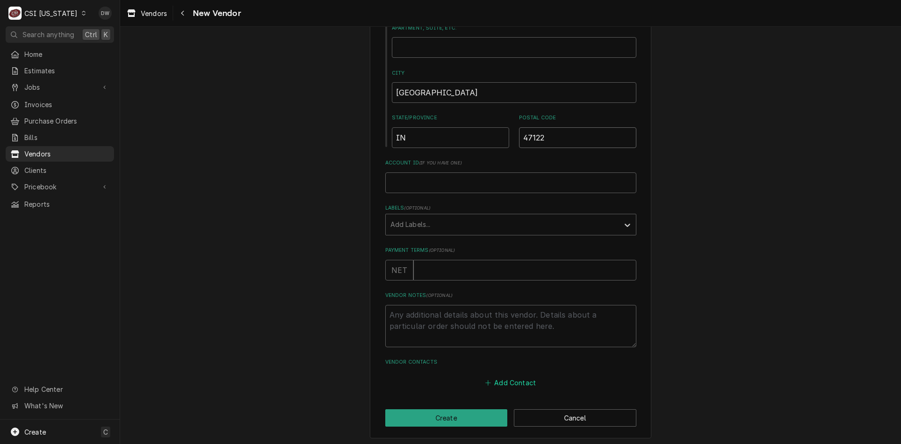
scroll to position [249, 0]
type input "47122"
click at [494, 380] on button "Add Contact" at bounding box center [511, 379] width 54 height 13
type textarea "x"
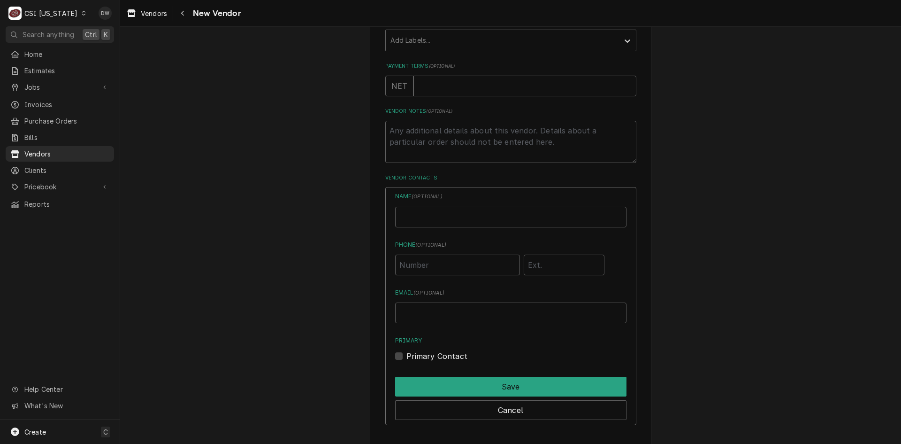
scroll to position [437, 0]
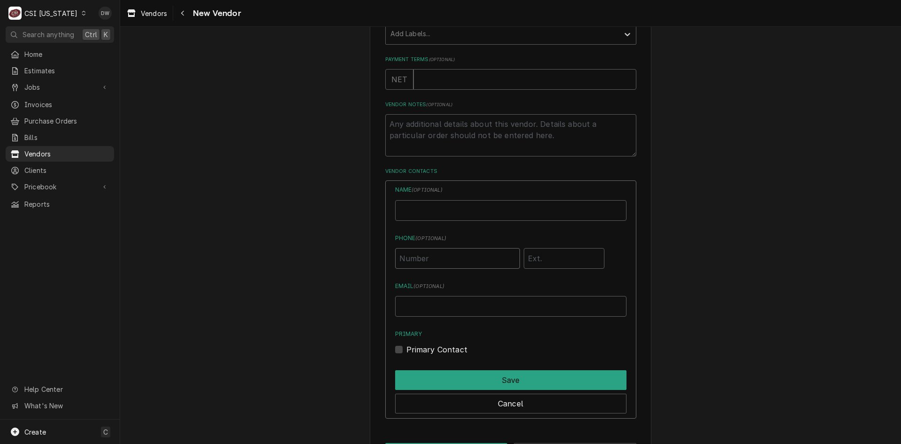
click at [412, 262] on input "Phone ( optional )" at bounding box center [457, 258] width 125 height 21
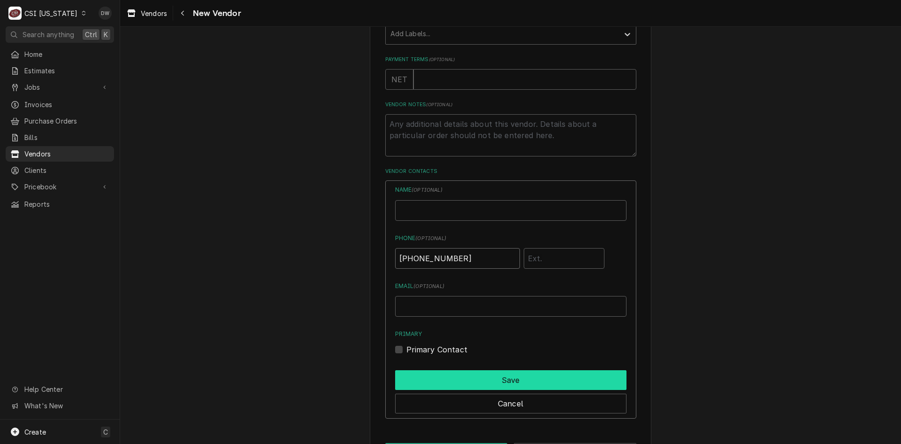
type input "(812) 284-8400"
click at [514, 381] on button "Save" at bounding box center [510, 380] width 231 height 20
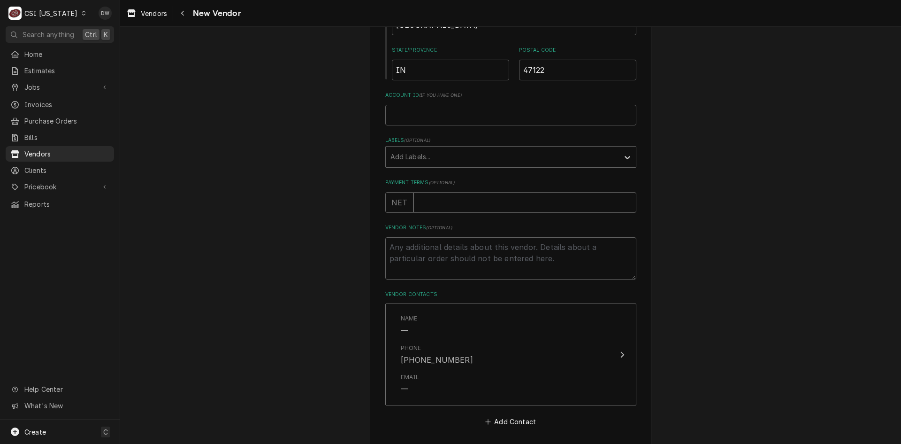
scroll to position [356, 0]
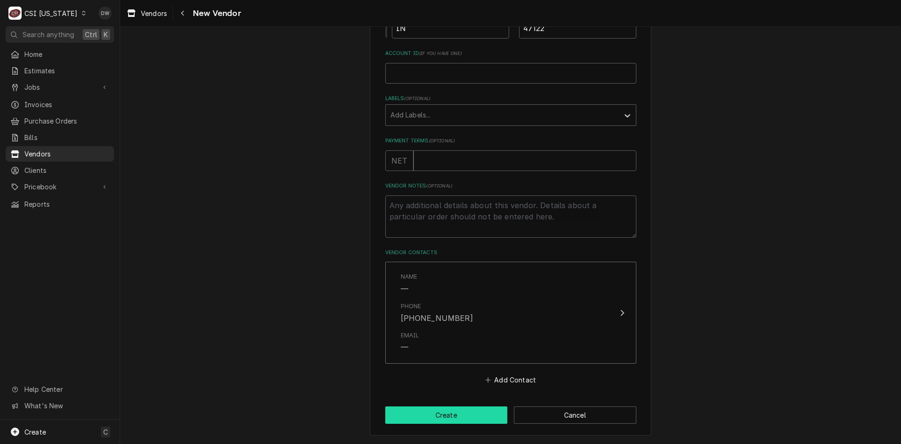
click at [479, 415] on button "Create" at bounding box center [446, 414] width 123 height 17
type textarea "x"
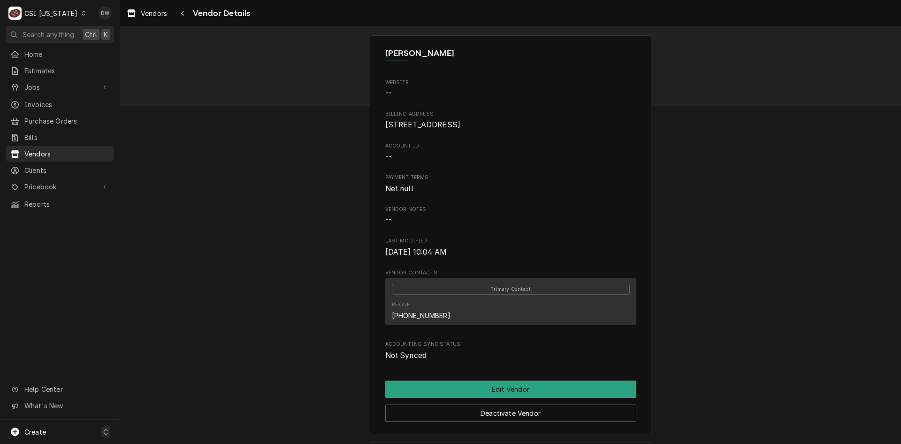
click at [82, 12] on icon "Dynamic Content Wrapper" at bounding box center [84, 13] width 4 height 5
click at [98, 46] on div "CSI St. [PERSON_NAME]" at bounding box center [147, 51] width 124 height 10
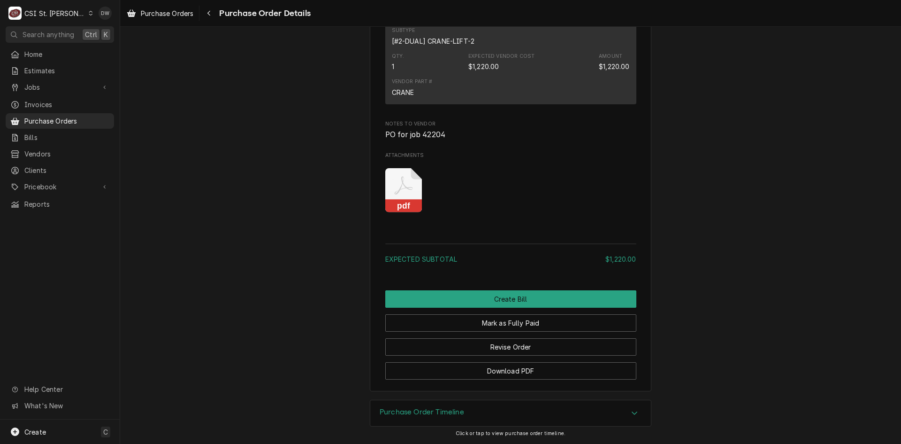
scroll to position [733, 0]
click at [400, 201] on rect "Attachments" at bounding box center [403, 206] width 37 height 13
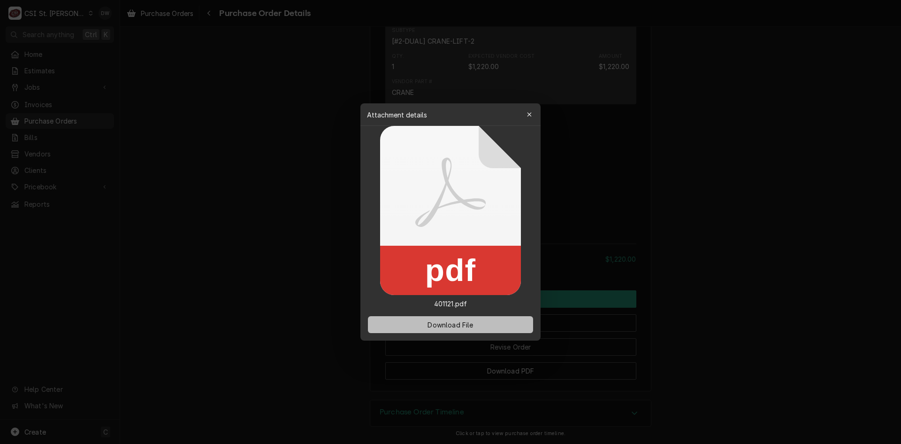
click at [458, 327] on span "Download File" at bounding box center [450, 325] width 49 height 10
click at [829, 212] on div at bounding box center [450, 222] width 901 height 444
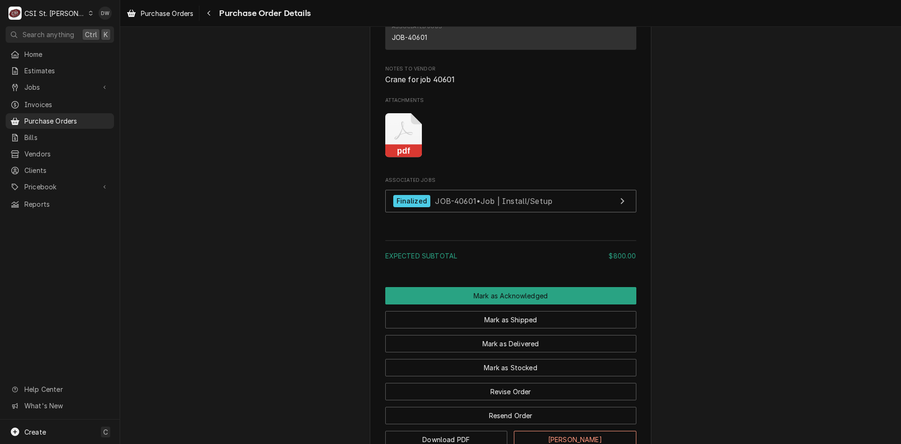
scroll to position [764, 0]
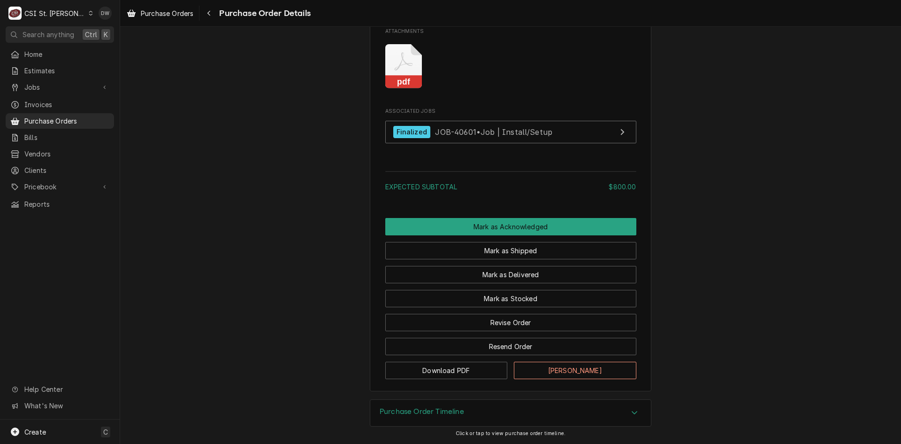
click at [406, 77] on rect "Attachments" at bounding box center [403, 82] width 37 height 13
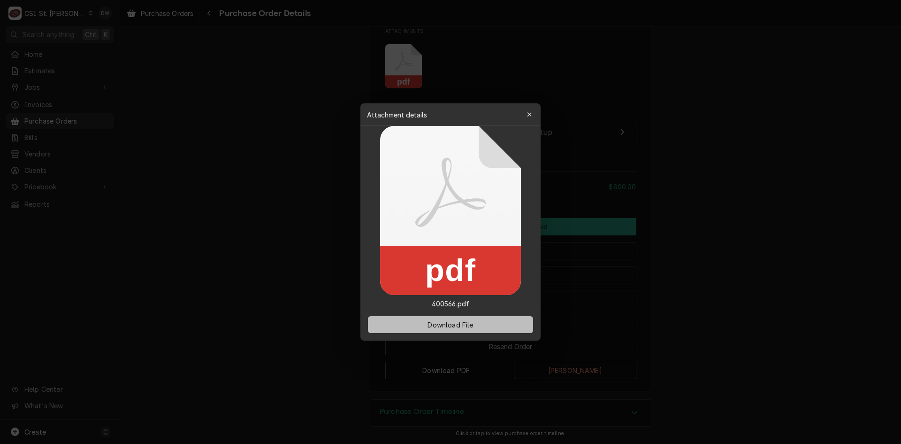
click at [472, 317] on button "Download File" at bounding box center [450, 324] width 165 height 17
click at [459, 325] on span "Download File" at bounding box center [450, 325] width 49 height 10
click at [446, 318] on button "Download File" at bounding box center [450, 324] width 165 height 17
click at [767, 56] on div at bounding box center [450, 222] width 901 height 444
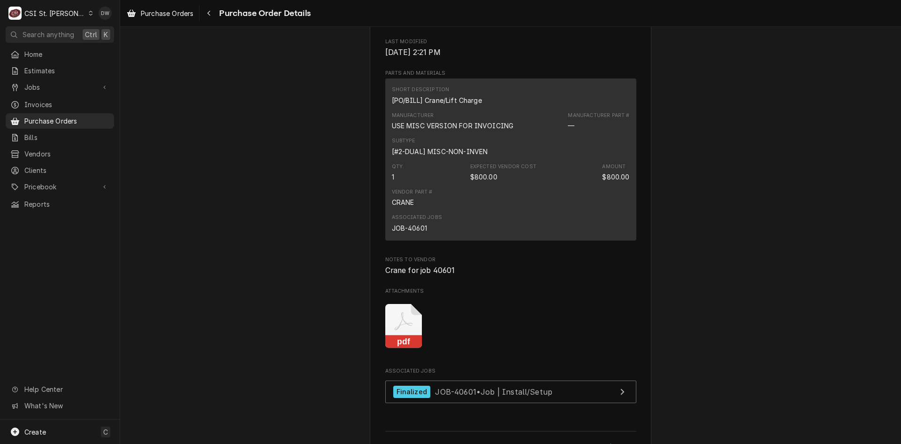
scroll to position [623, 0]
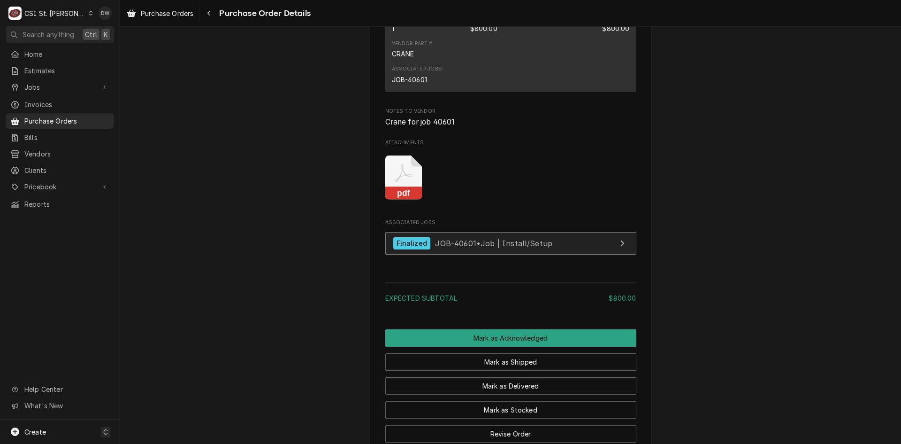
click at [412, 250] on div "Finalized" at bounding box center [411, 243] width 37 height 13
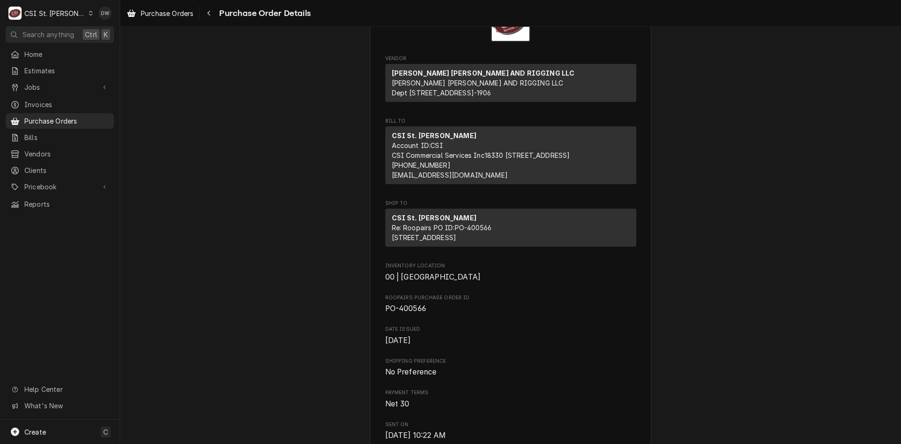
scroll to position [60, 0]
click at [61, 115] on div "Purchase Orders" at bounding box center [60, 121] width 105 height 12
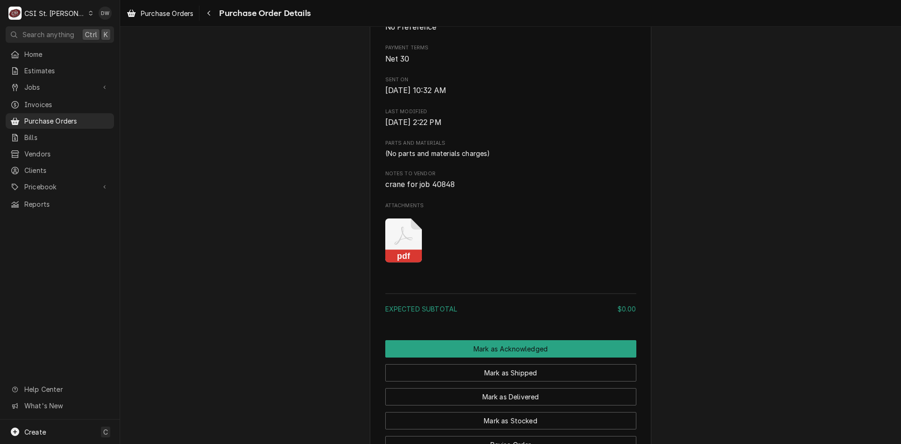
scroll to position [556, 0]
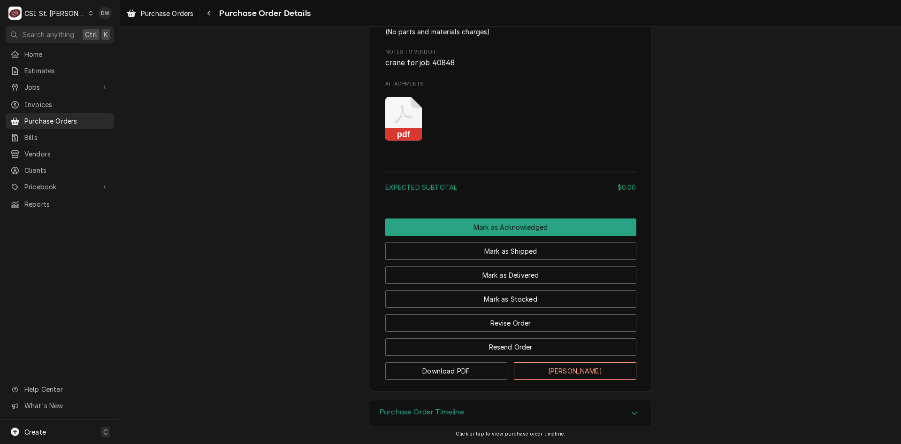
click at [395, 134] on rect "Attachments" at bounding box center [403, 134] width 37 height 13
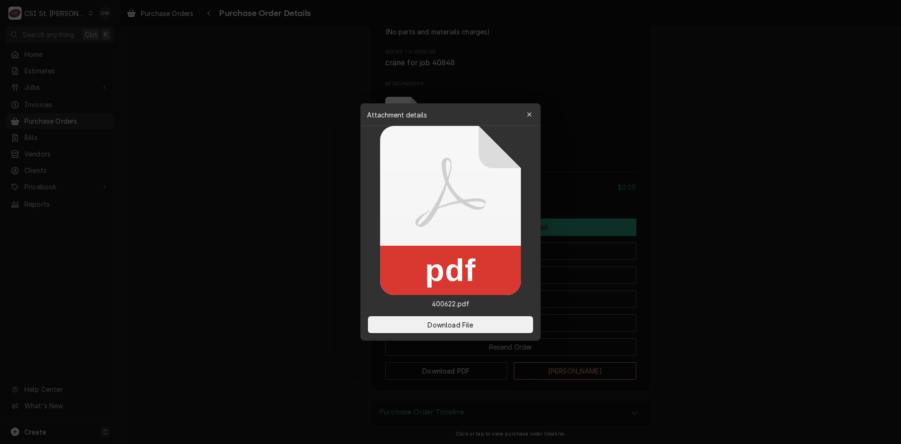
click at [456, 314] on div "Download File" at bounding box center [451, 324] width 180 height 32
click at [454, 319] on button "Download File" at bounding box center [450, 324] width 165 height 17
click at [722, 75] on div at bounding box center [450, 222] width 901 height 444
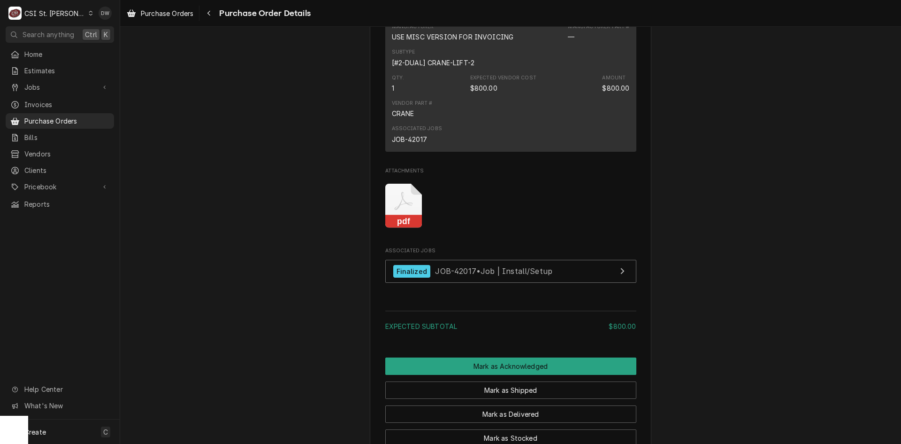
scroll to position [732, 0]
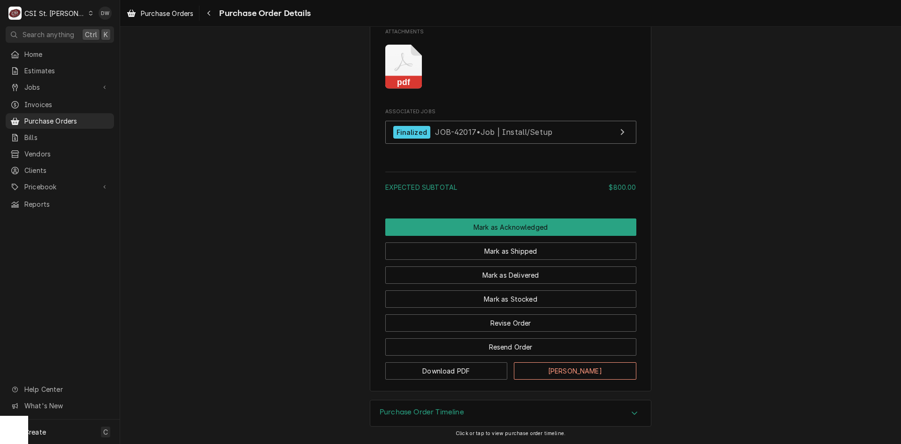
click at [403, 77] on rect "Attachments" at bounding box center [403, 82] width 37 height 13
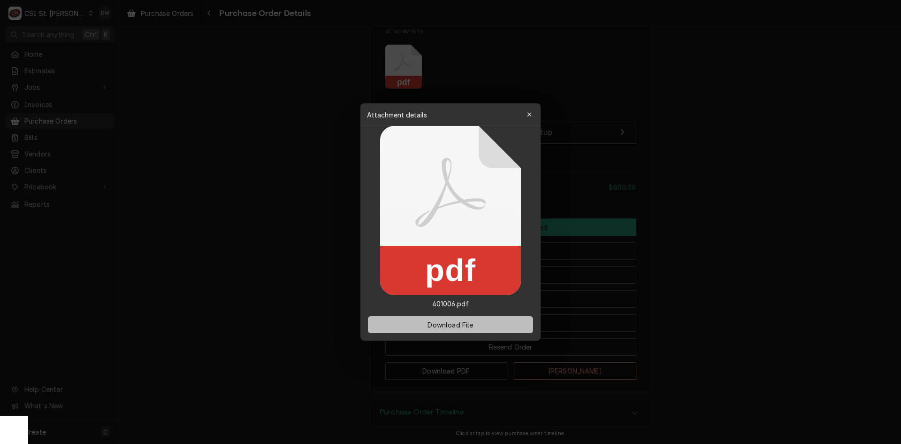
click at [444, 316] on div "Download File" at bounding box center [451, 324] width 180 height 32
click at [437, 325] on span "Download File" at bounding box center [450, 325] width 49 height 10
click at [730, 91] on div at bounding box center [450, 222] width 901 height 444
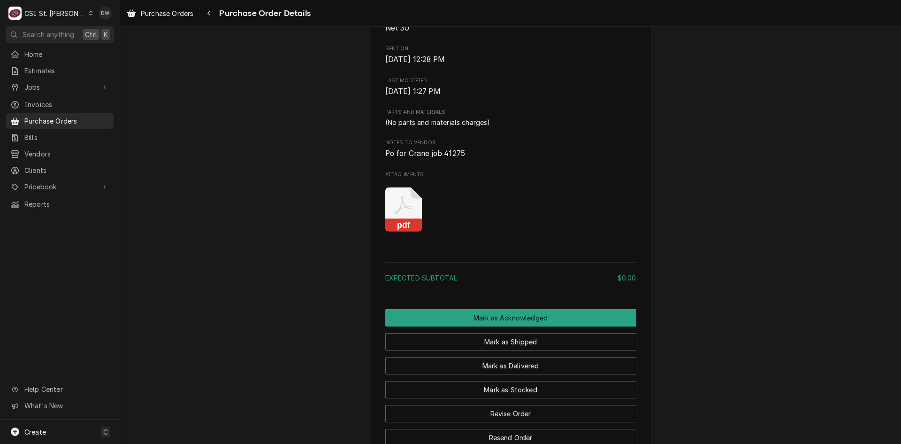
scroll to position [556, 0]
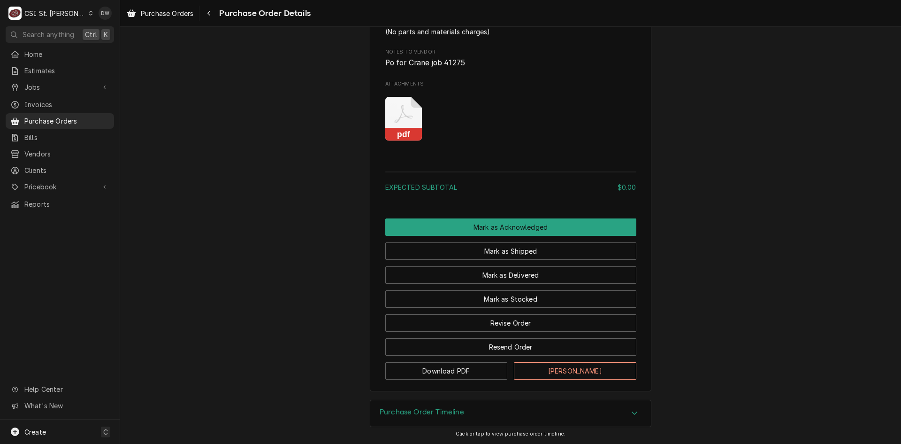
click at [393, 128] on icon "Attachments" at bounding box center [403, 119] width 37 height 45
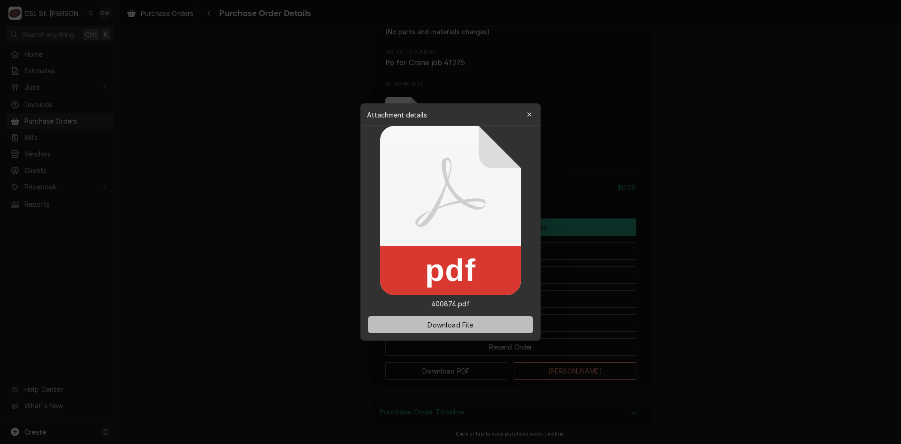
click at [453, 327] on span "Download File" at bounding box center [450, 325] width 49 height 10
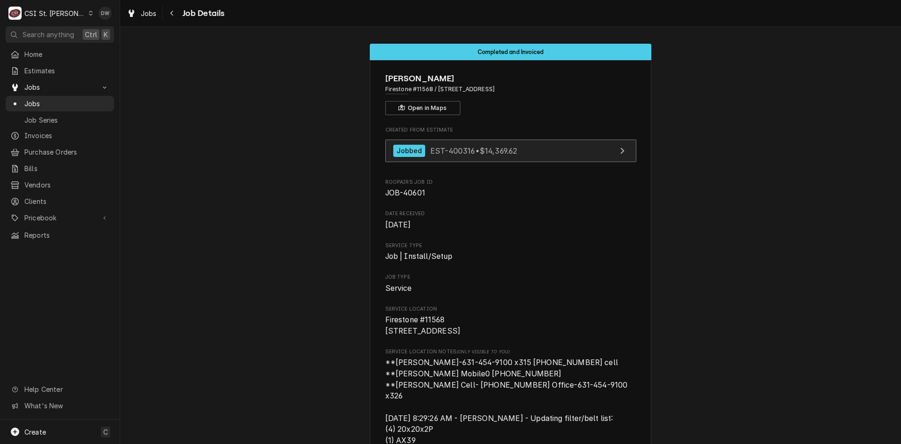
click at [433, 150] on span "EST-400316 • $14,369.62" at bounding box center [473, 150] width 87 height 9
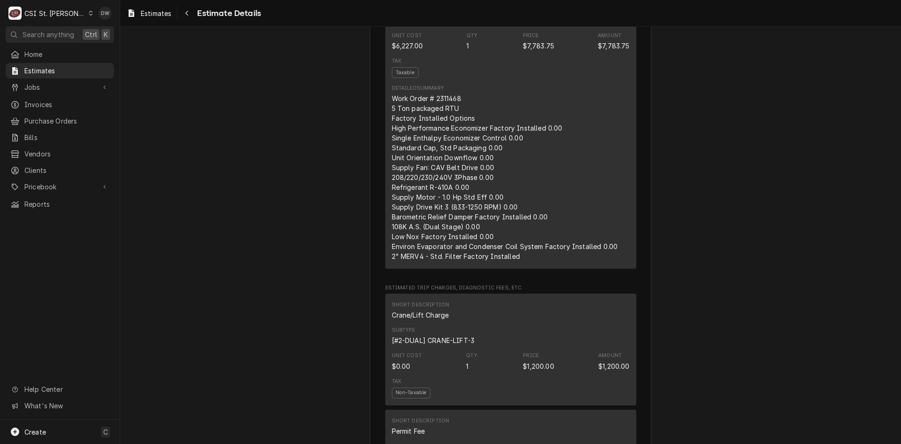
scroll to position [1831, 0]
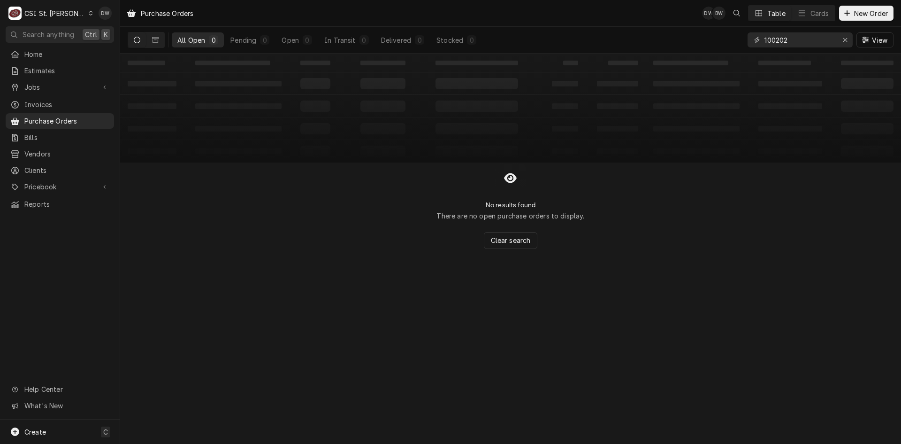
drag, startPoint x: 804, startPoint y: 43, endPoint x: 680, endPoint y: 42, distance: 123.9
click at [680, 42] on div "All Open 0 Pending 0 Open 0 In Transit 0 Delivered 0 Stocked 0 100202 View" at bounding box center [511, 40] width 766 height 26
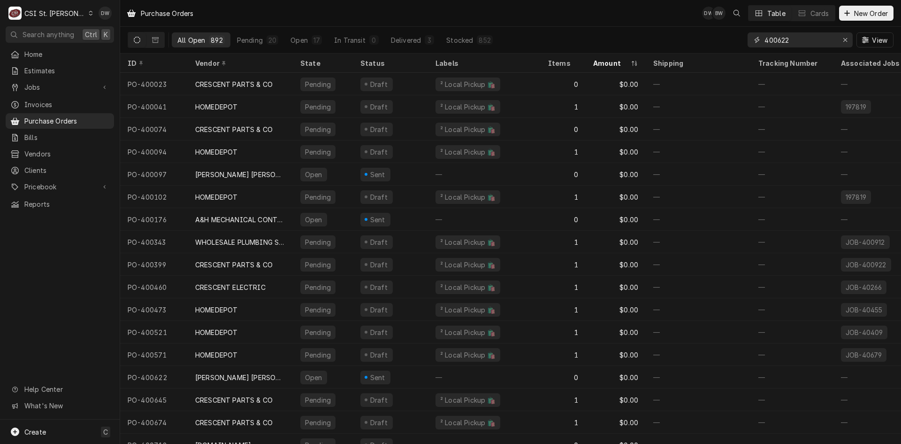
type input "400622"
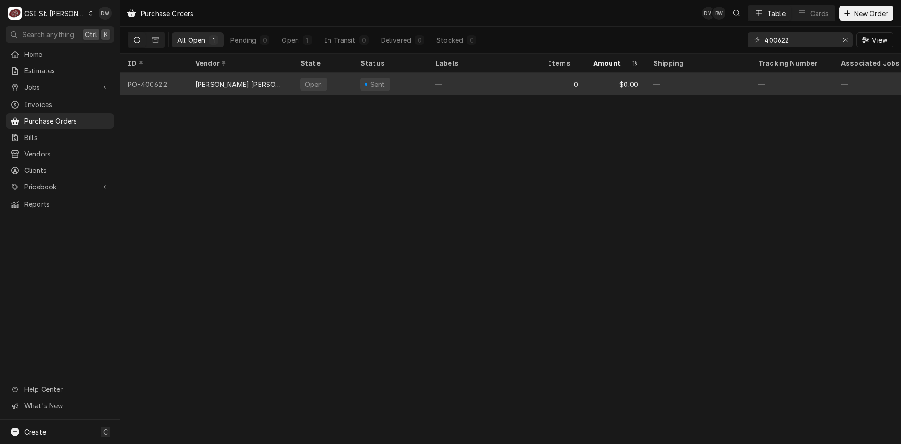
click at [243, 80] on div "[PERSON_NAME] [PERSON_NAME] AND RIGGING LLC" at bounding box center [240, 84] width 90 height 10
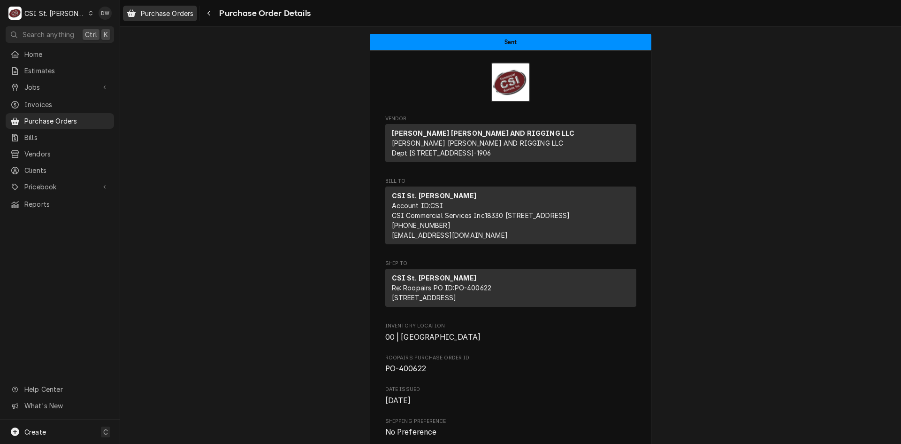
click at [169, 10] on span "Purchase Orders" at bounding box center [167, 13] width 53 height 10
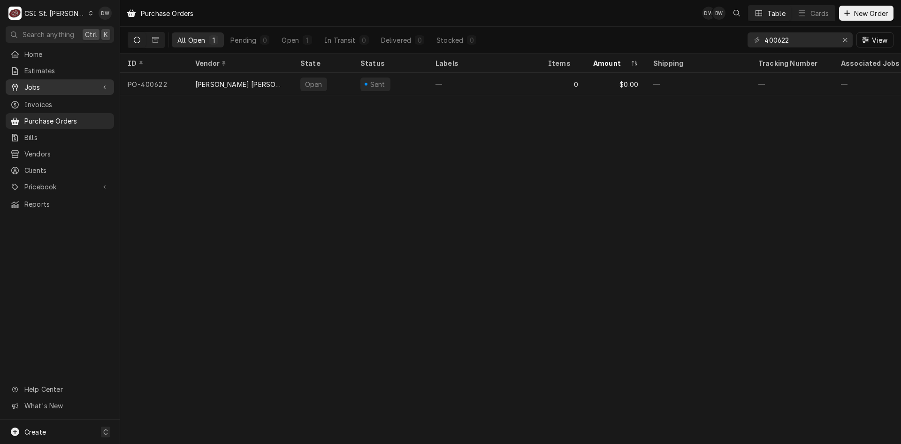
click at [37, 83] on span "Jobs" at bounding box center [59, 87] width 71 height 10
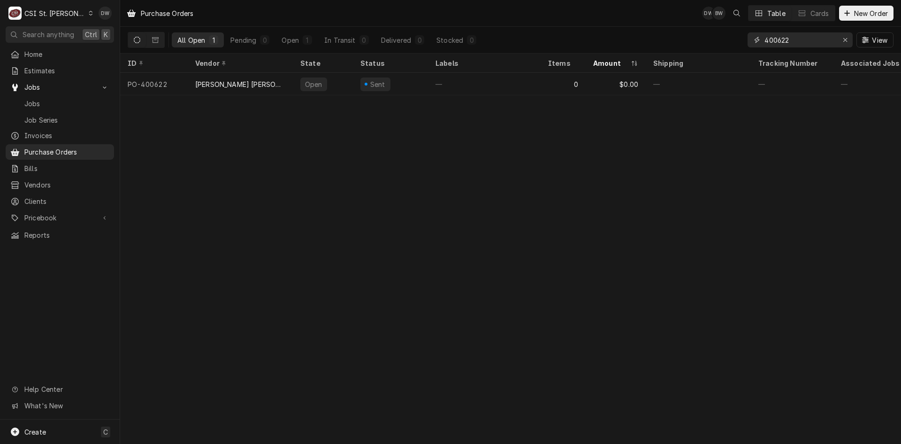
drag, startPoint x: 807, startPoint y: 37, endPoint x: 696, endPoint y: 46, distance: 110.7
click at [697, 46] on div "All Open 1 Pending 0 Open 1 In Transit 0 Delivered 0 Stocked 0 400622 View" at bounding box center [511, 40] width 766 height 26
type input "40848"
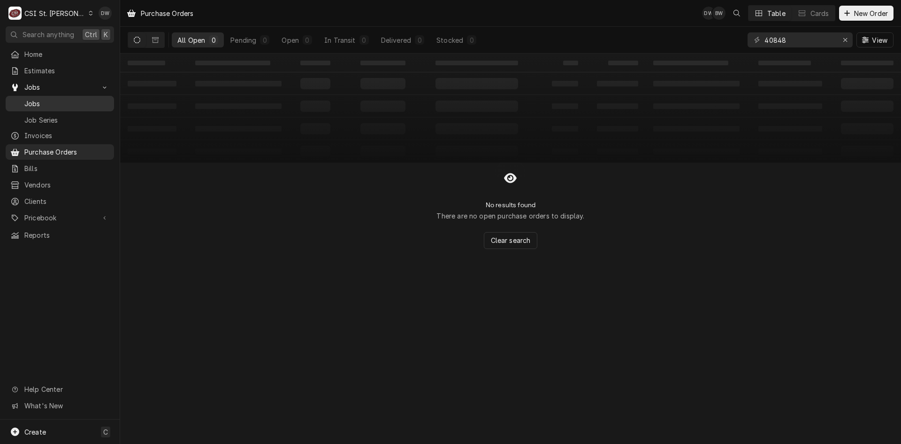
click at [36, 100] on span "Jobs" at bounding box center [66, 104] width 85 height 10
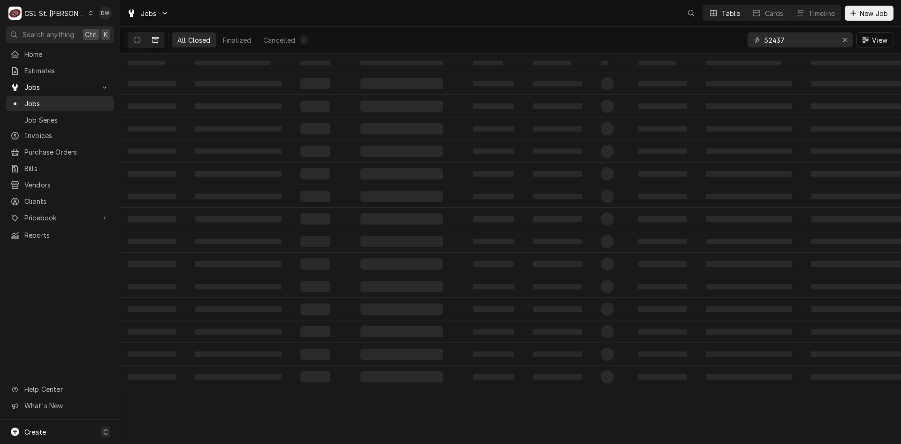
drag, startPoint x: 794, startPoint y: 38, endPoint x: 729, endPoint y: 47, distance: 65.9
click at [732, 47] on div "All Closed Finalized Cancelled 0 52437 View" at bounding box center [511, 40] width 766 height 26
type input "4"
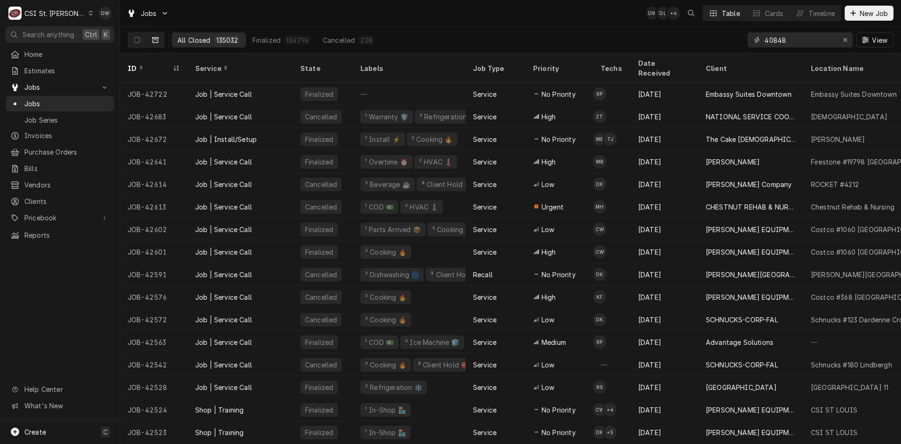
type input "40848"
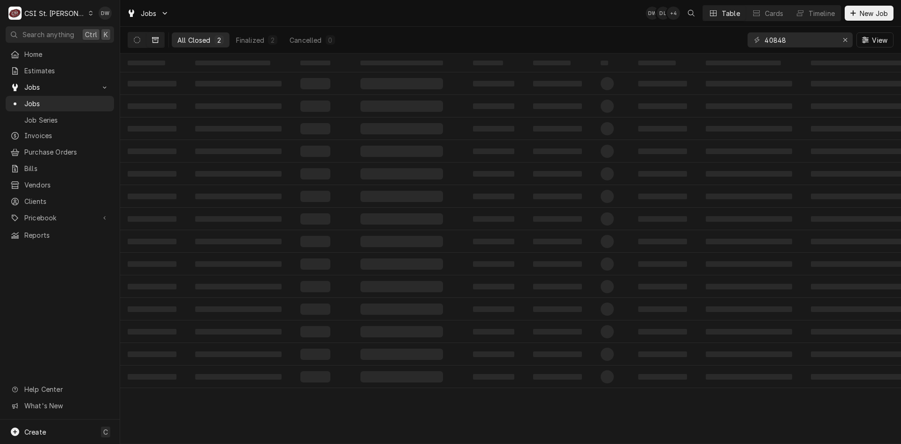
click at [189, 37] on div "All Closed" at bounding box center [193, 40] width 33 height 10
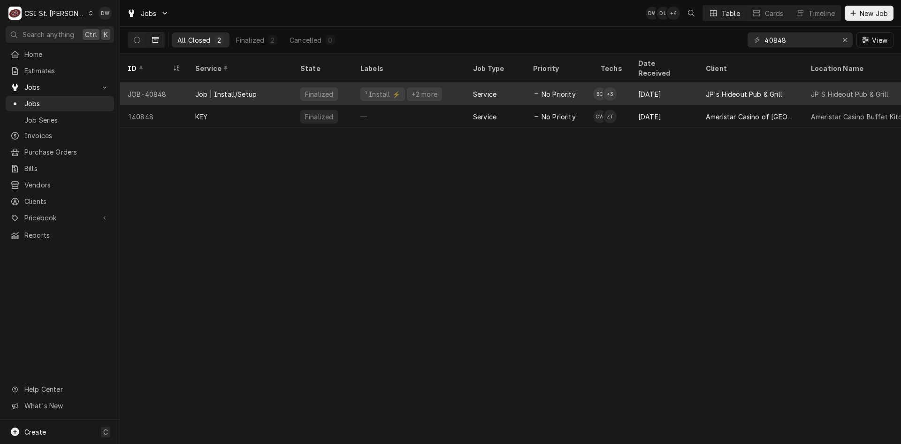
click at [223, 89] on div "Job | Install/Setup" at bounding box center [225, 94] width 61 height 10
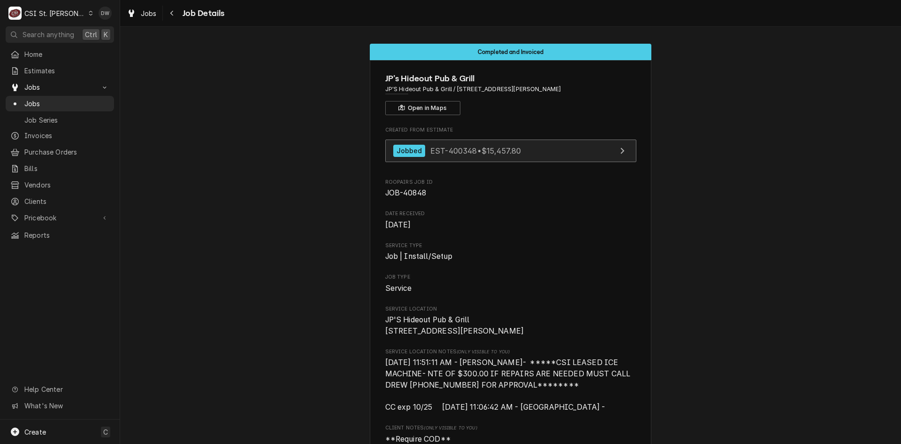
click at [465, 150] on span "EST-400348 • $15,457.80" at bounding box center [475, 150] width 91 height 9
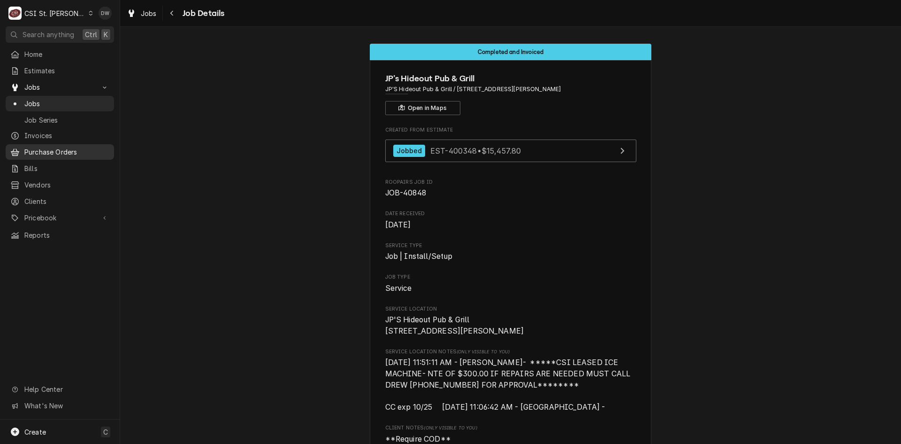
click at [35, 144] on link "Purchase Orders" at bounding box center [60, 151] width 108 height 15
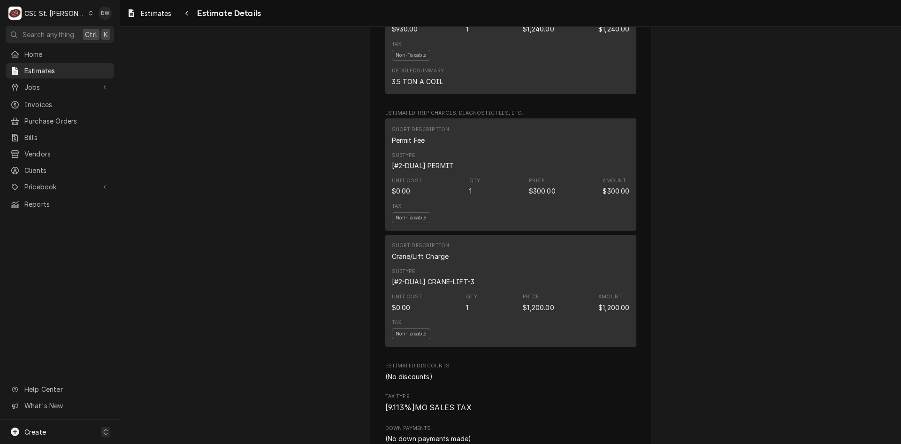
scroll to position [2347, 0]
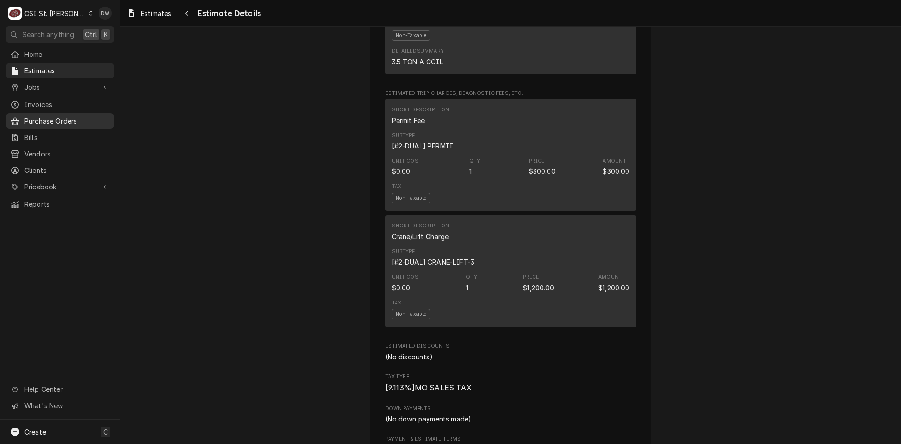
click at [39, 116] on span "Purchase Orders" at bounding box center [66, 121] width 85 height 10
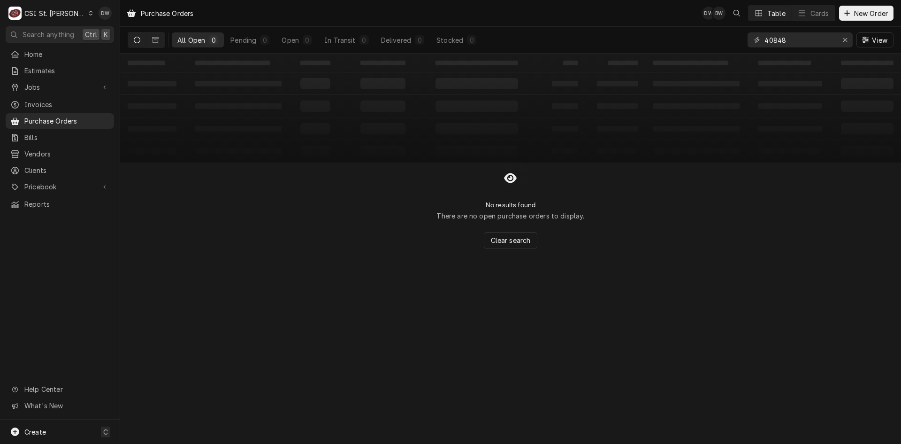
drag, startPoint x: 790, startPoint y: 42, endPoint x: 743, endPoint y: 46, distance: 46.7
click at [743, 46] on div "All Open 0 Pending 0 Open 0 In Transit 0 Delivered 0 Stocked 0 40848 View" at bounding box center [511, 40] width 766 height 26
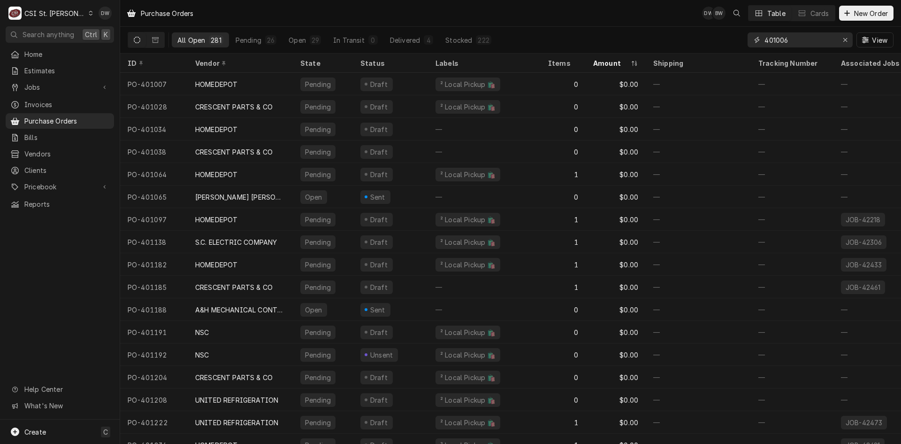
type input "401006"
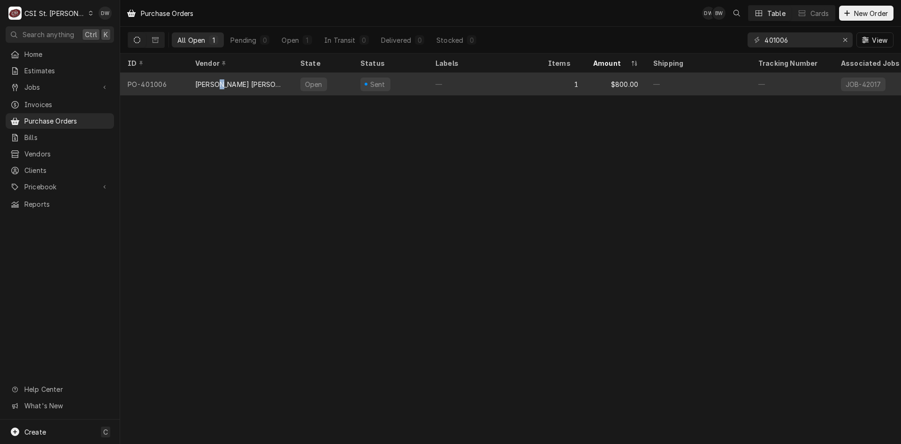
click at [230, 86] on div "[PERSON_NAME] [PERSON_NAME] AND RIGGING LLC" at bounding box center [240, 84] width 90 height 10
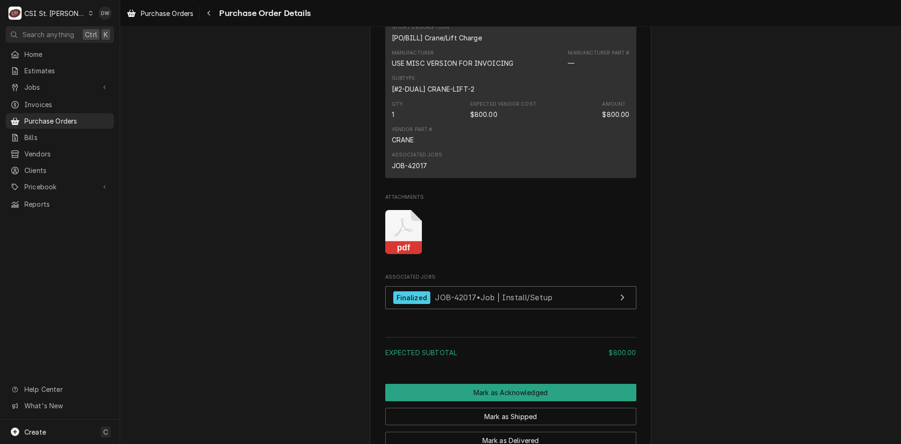
scroll to position [610, 0]
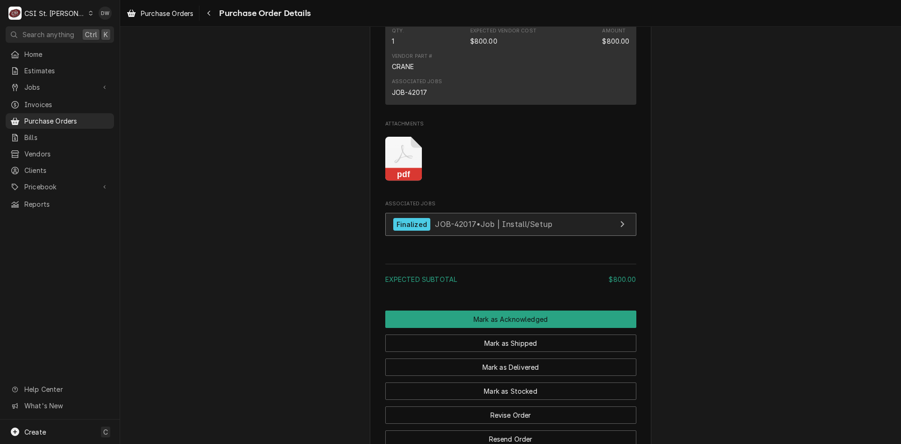
click at [406, 236] on link "Finalized JOB-42017 • Job | Install/Setup" at bounding box center [510, 224] width 251 height 23
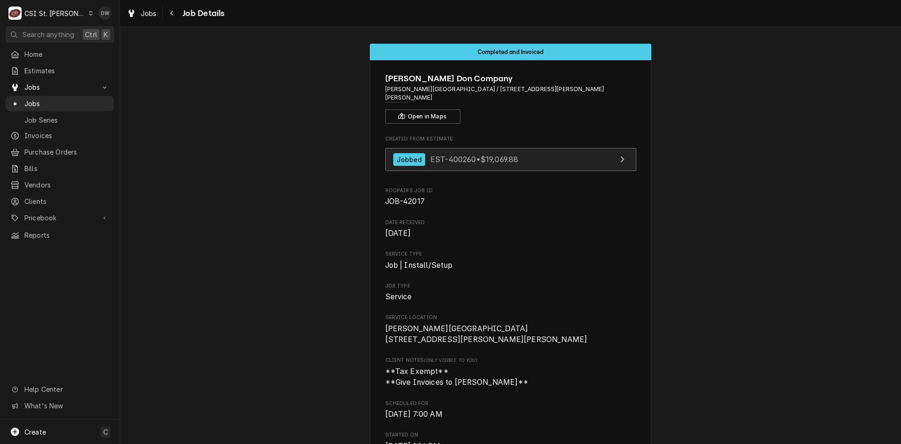
click at [485, 154] on span "EST-400260 • $19,069.88" at bounding box center [474, 158] width 88 height 9
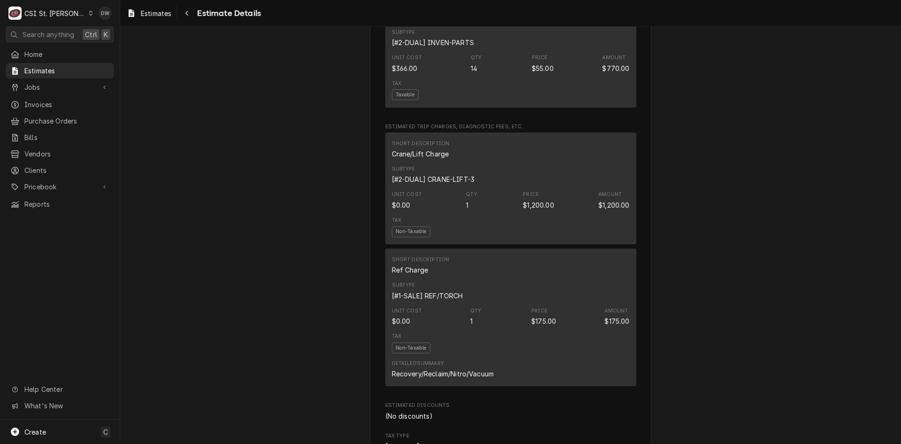
scroll to position [1925, 0]
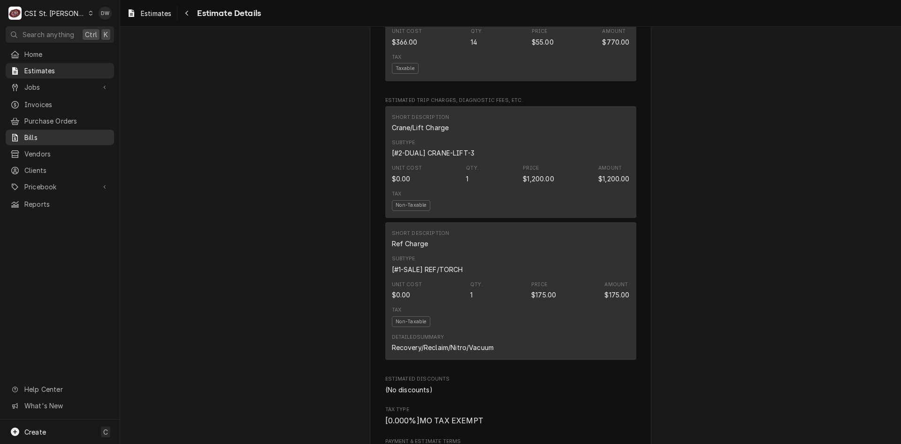
click at [34, 132] on span "Bills" at bounding box center [66, 137] width 85 height 10
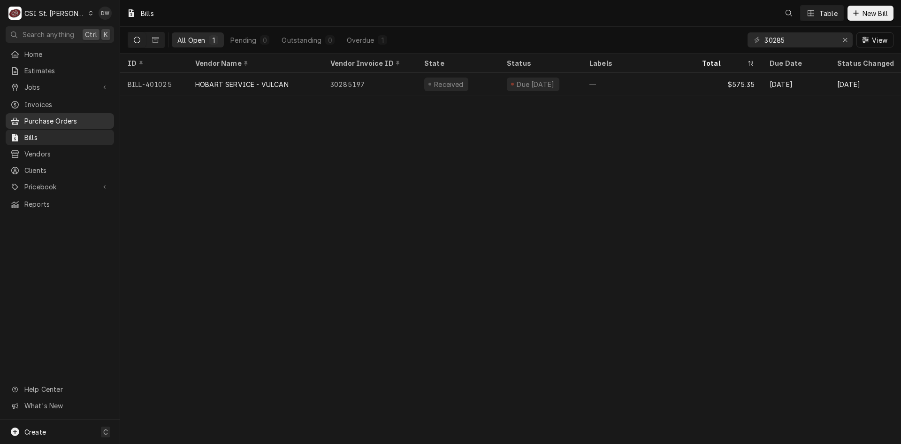
click at [31, 116] on span "Purchase Orders" at bounding box center [66, 121] width 85 height 10
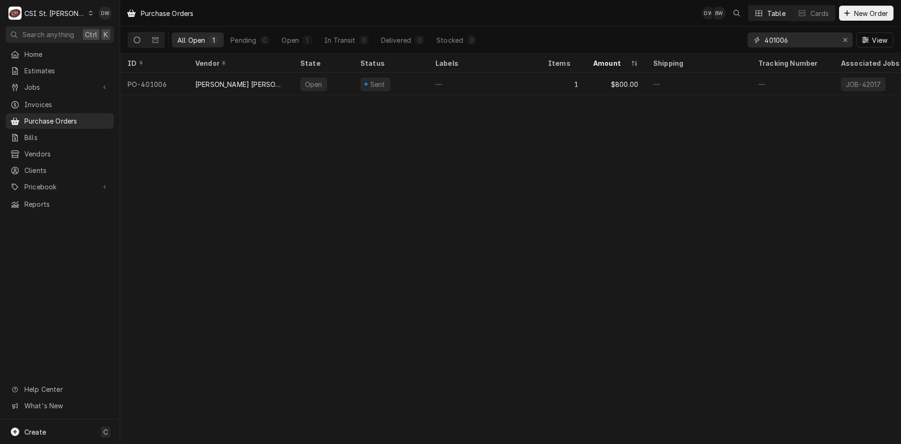
drag, startPoint x: 794, startPoint y: 38, endPoint x: 655, endPoint y: 48, distance: 139.7
click at [656, 48] on div "All Open 1 Pending 0 Open 1 In Transit 0 Delivered 0 Stocked 0 401006 View" at bounding box center [511, 40] width 766 height 26
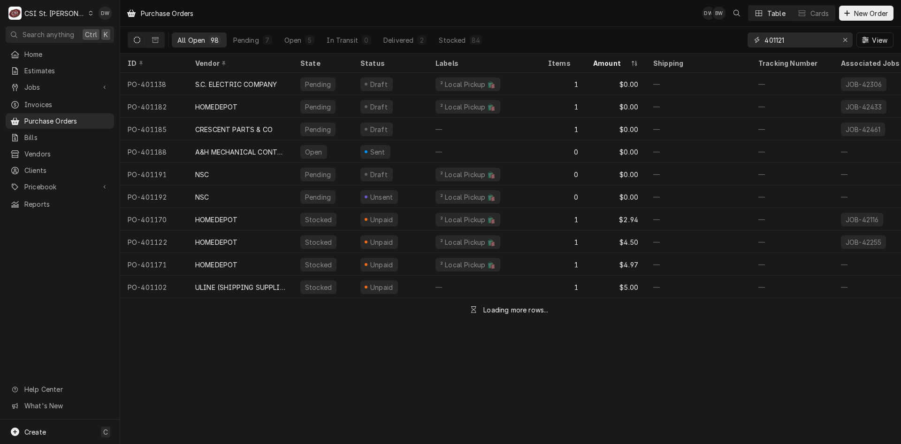
type input "401121"
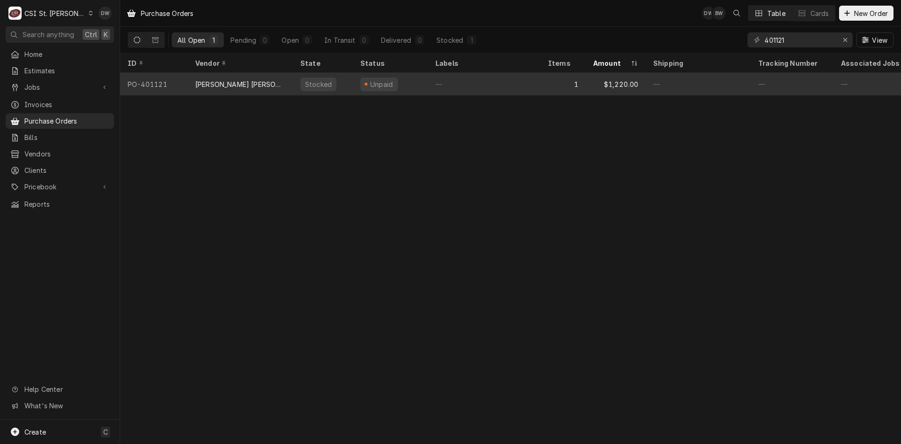
click at [207, 83] on div "BARNHART CRANE AND RIGGING LLC" at bounding box center [240, 84] width 90 height 10
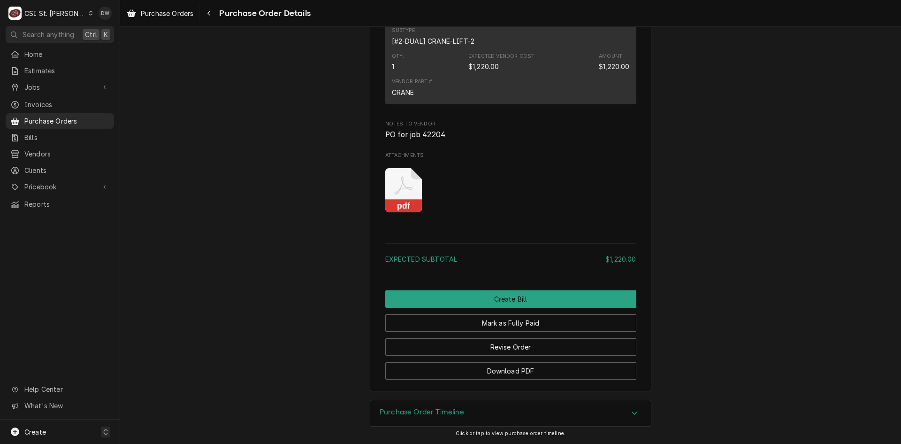
scroll to position [733, 0]
click at [30, 83] on span "Jobs" at bounding box center [59, 87] width 71 height 10
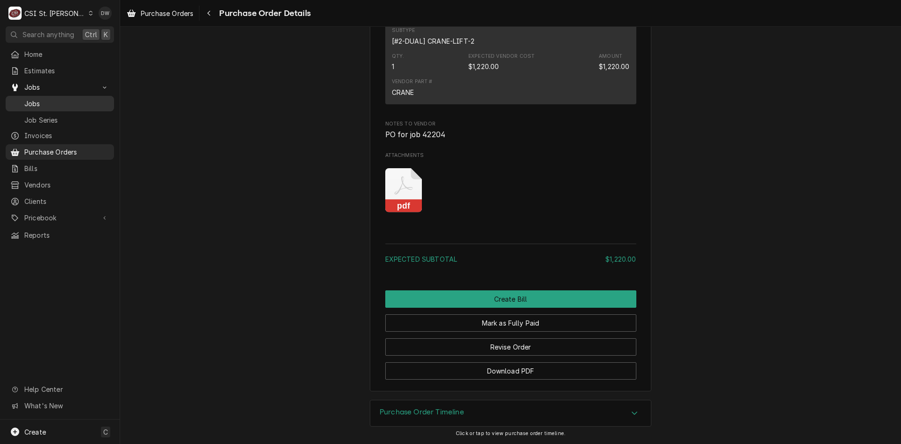
click at [32, 98] on div "Jobs" at bounding box center [60, 104] width 105 height 12
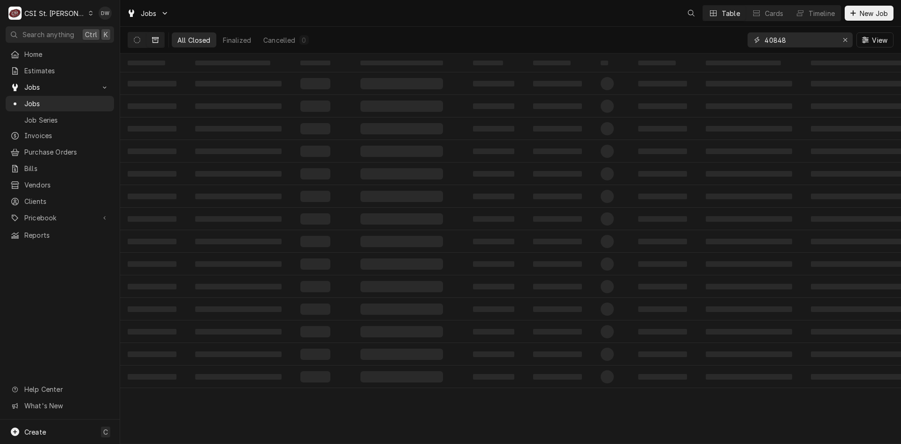
drag, startPoint x: 802, startPoint y: 32, endPoint x: 737, endPoint y: 48, distance: 67.1
click at [737, 48] on div "All Closed Finalized Cancelled 0 40848 View" at bounding box center [511, 40] width 766 height 26
type input "42204"
click at [138, 36] on button "Dynamic Content Wrapper" at bounding box center [137, 39] width 18 height 15
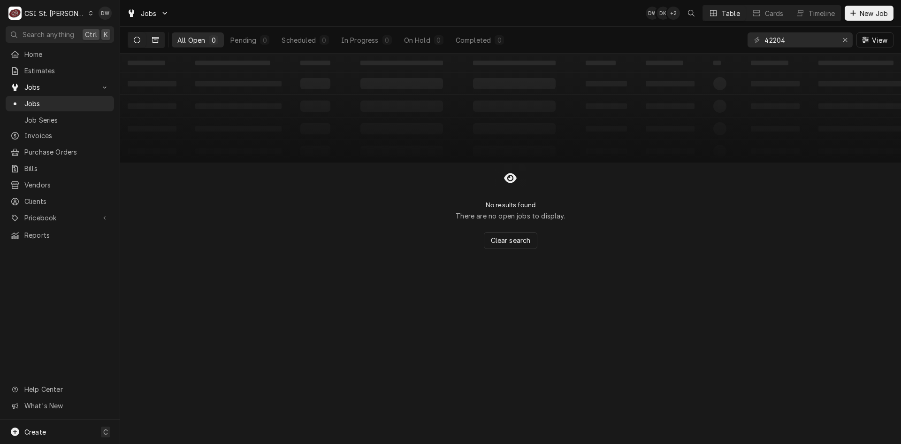
click at [152, 41] on icon "Dynamic Content Wrapper" at bounding box center [155, 40] width 7 height 7
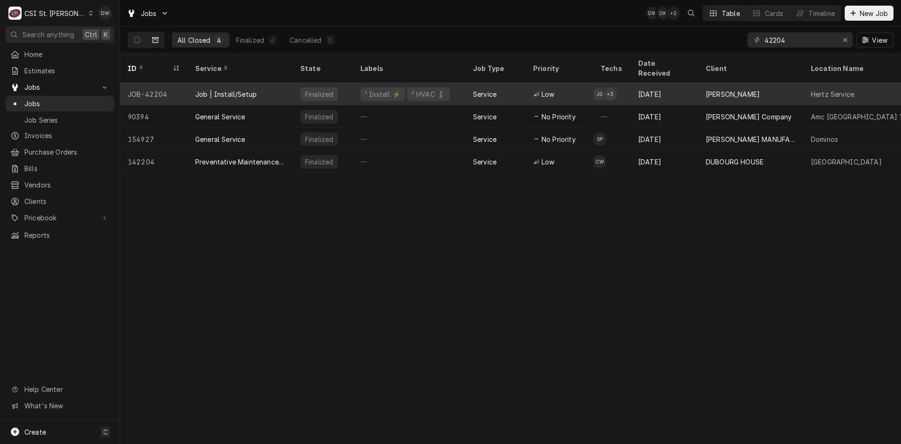
click at [211, 89] on div "Job | Install/Setup" at bounding box center [225, 94] width 61 height 10
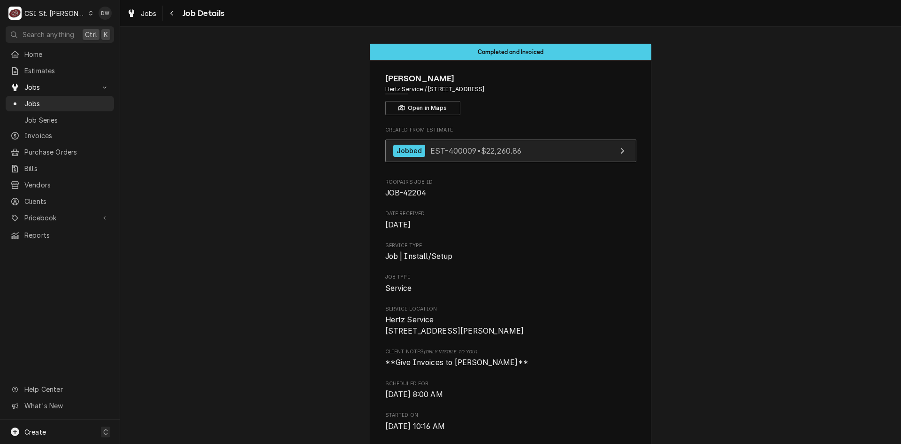
click at [430, 154] on span "EST-400009 • $22,260.86" at bounding box center [475, 150] width 91 height 9
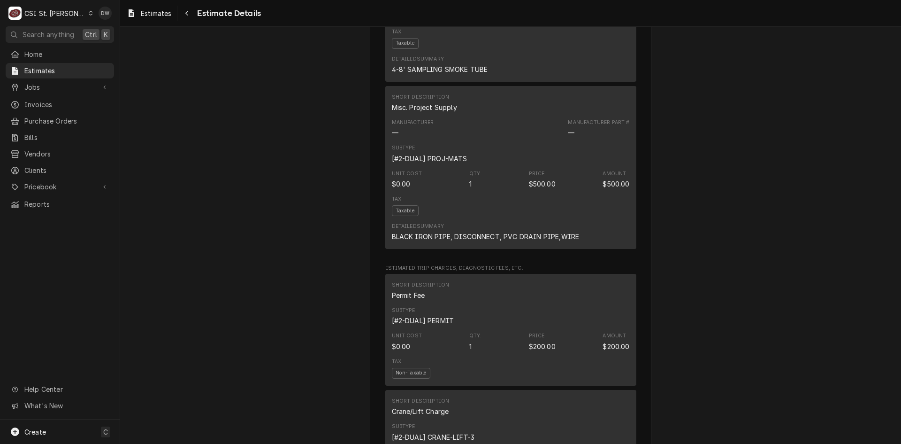
scroll to position [2019, 0]
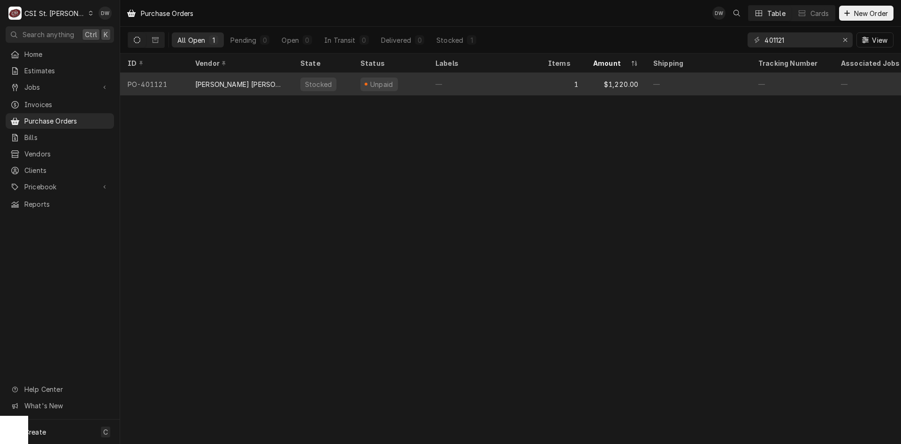
click at [245, 83] on div "[PERSON_NAME] [PERSON_NAME] AND RIGGING LLC" at bounding box center [240, 84] width 90 height 10
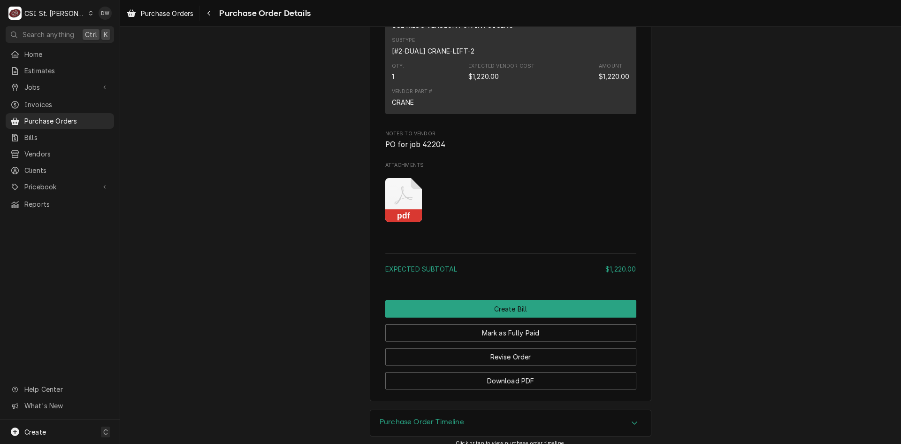
scroll to position [733, 0]
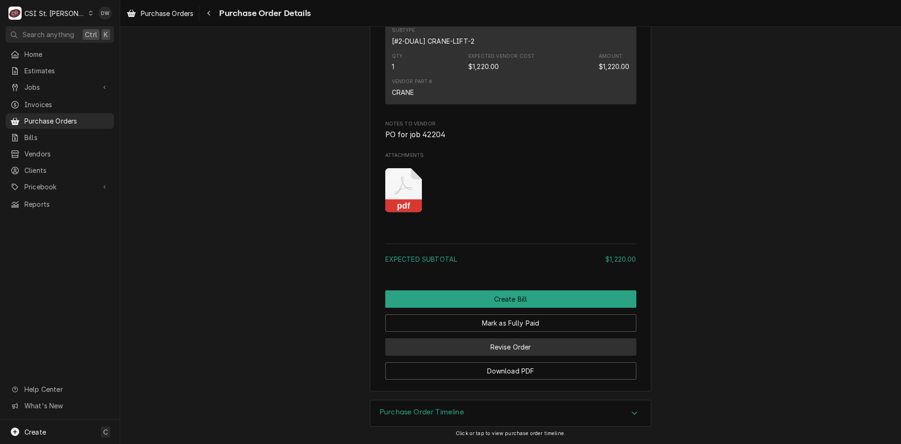
click at [499, 348] on button "Revise Order" at bounding box center [510, 346] width 251 height 17
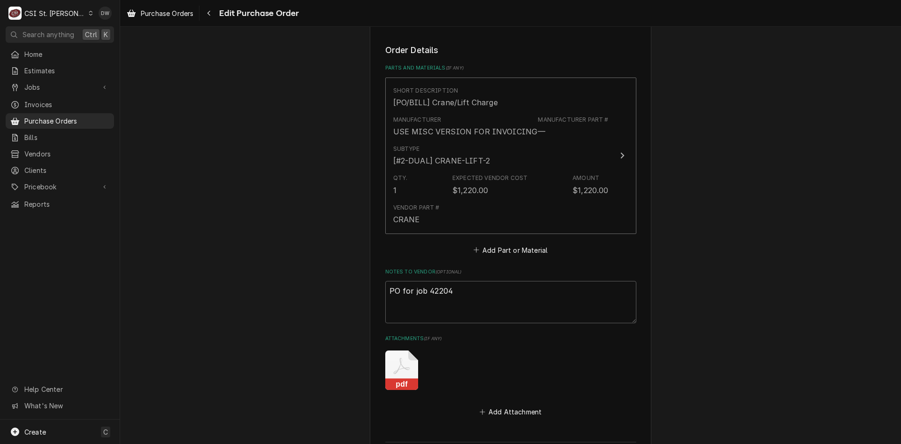
scroll to position [423, 0]
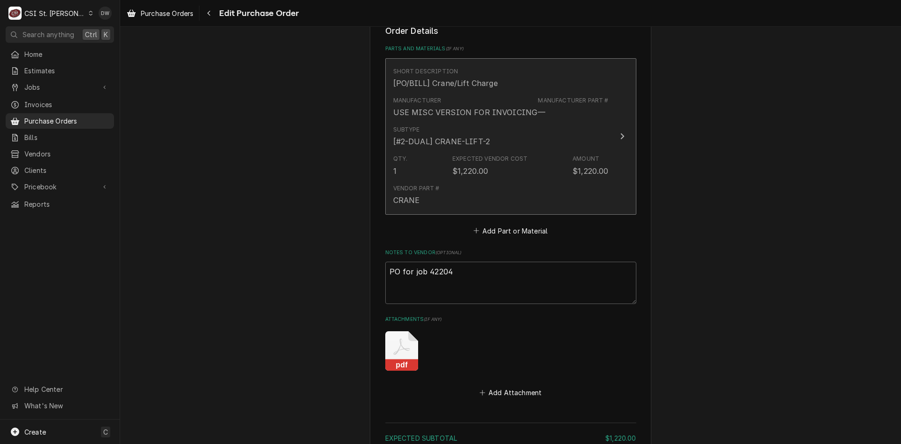
click at [621, 141] on div "Update Line Item" at bounding box center [622, 136] width 12 height 11
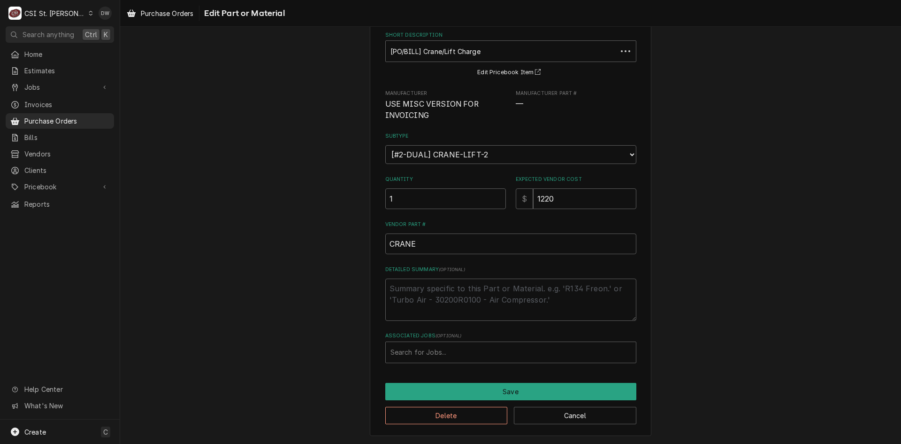
scroll to position [49, 0]
type textarea "x"
click at [434, 350] on div "Associated Jobs" at bounding box center [511, 351] width 241 height 17
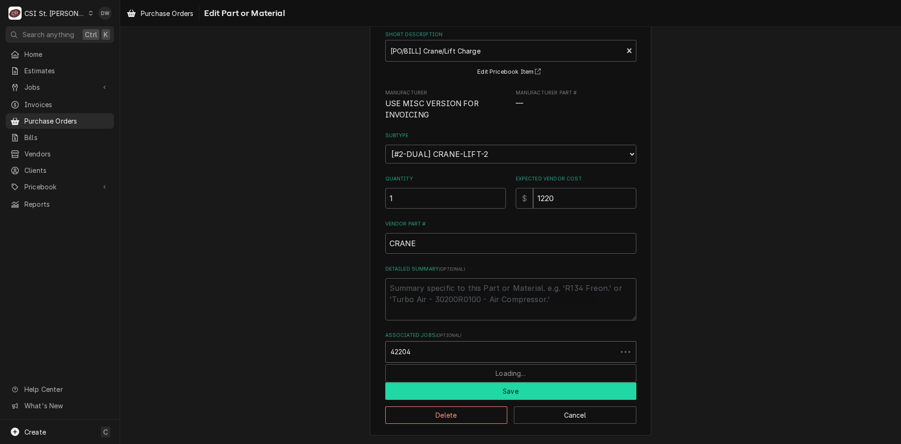
type input "42204"
click at [495, 393] on button "Save" at bounding box center [510, 390] width 251 height 17
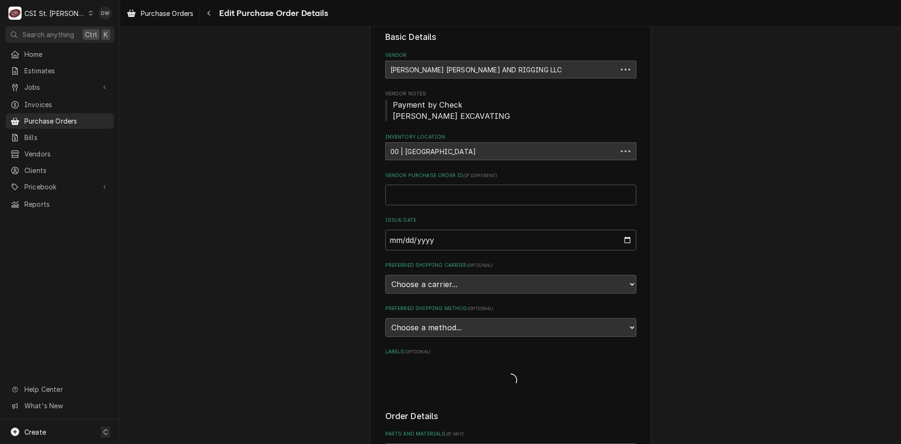
scroll to position [411, 0]
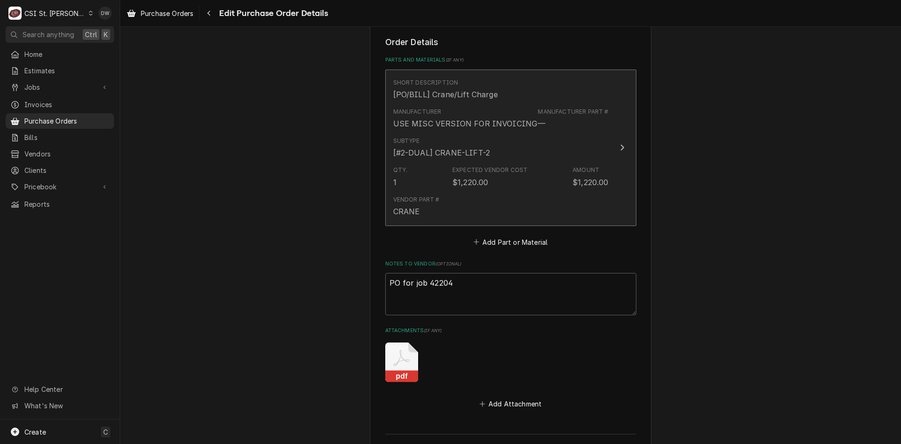
click at [623, 149] on div "Update Line Item" at bounding box center [622, 147] width 12 height 11
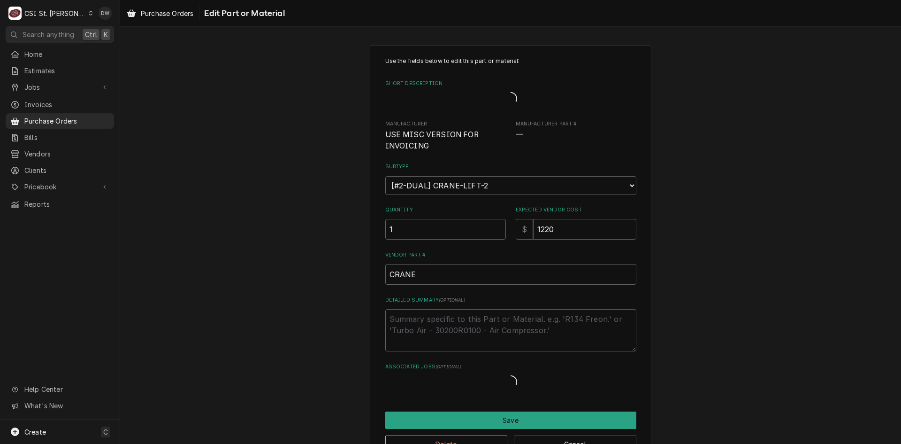
type textarea "x"
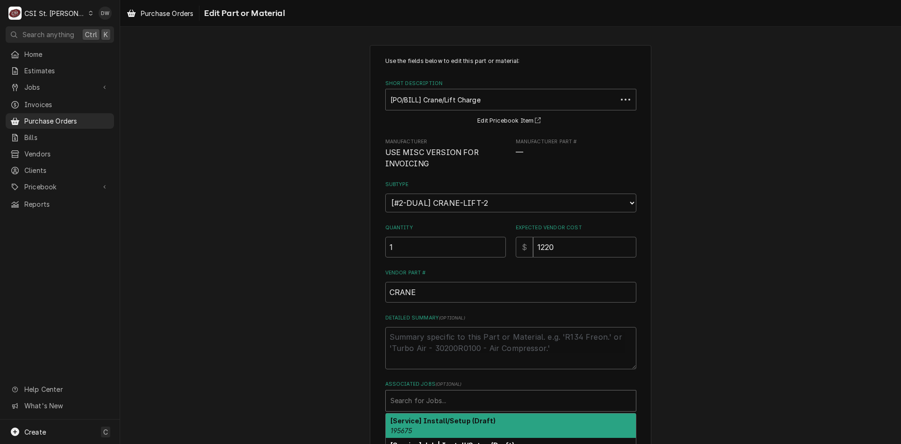
click at [410, 396] on div "Associated Jobs" at bounding box center [511, 400] width 241 height 17
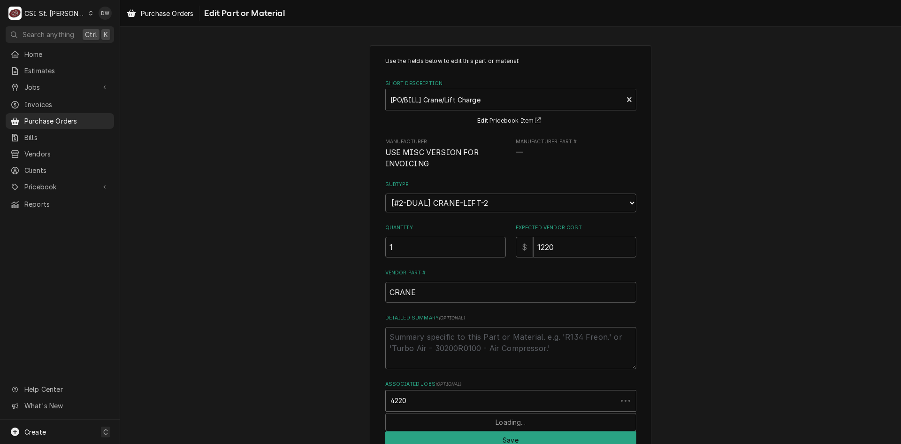
type input "42204"
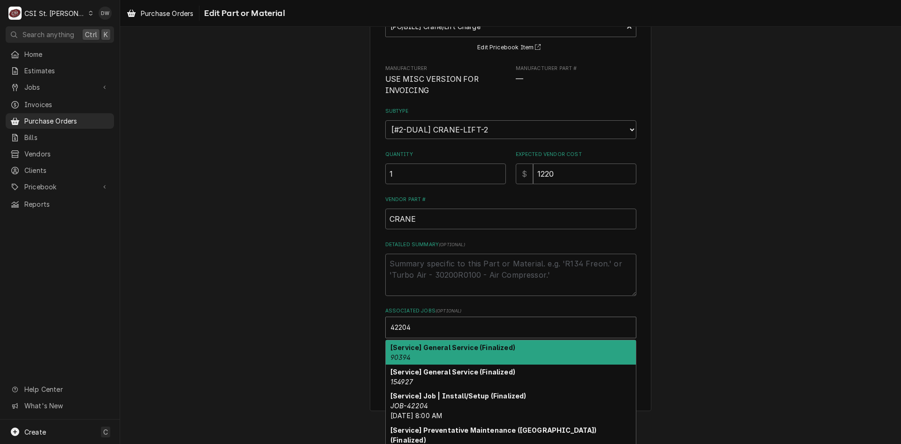
scroll to position [87, 0]
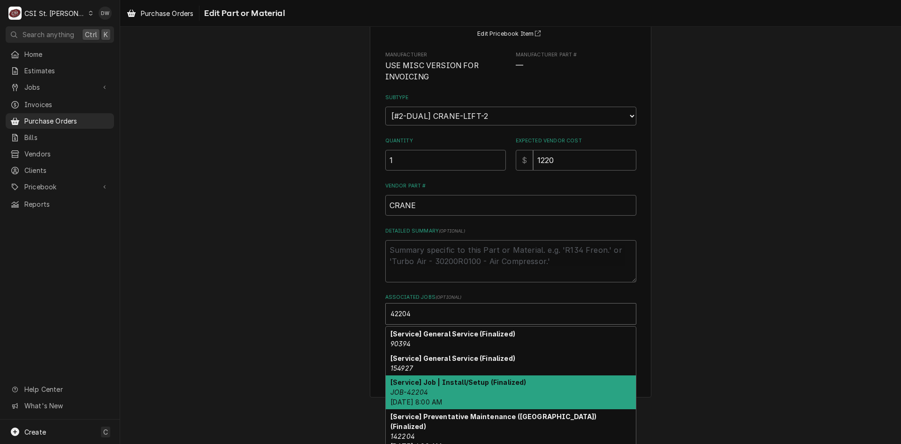
click at [480, 394] on div "[Service] Job | Install/Setup (Finalized) JOB-42204 Fri, Aug 29th, 2025 - 8:00 …" at bounding box center [511, 392] width 250 height 34
type textarea "x"
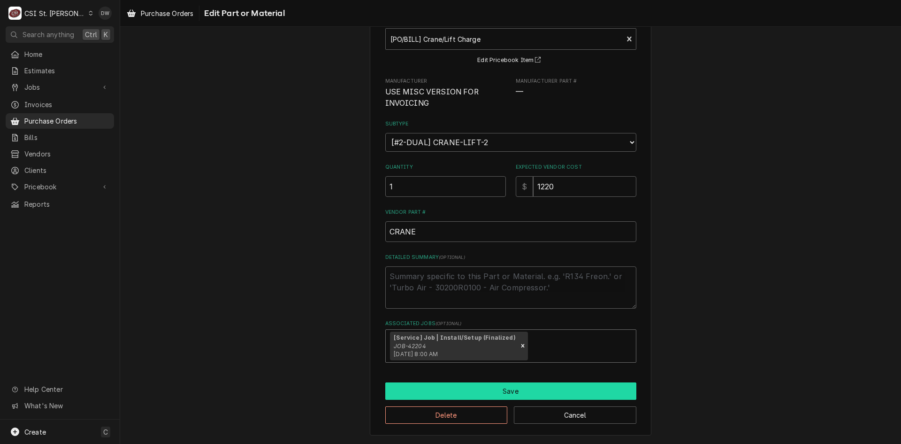
click at [523, 390] on button "Save" at bounding box center [510, 390] width 251 height 17
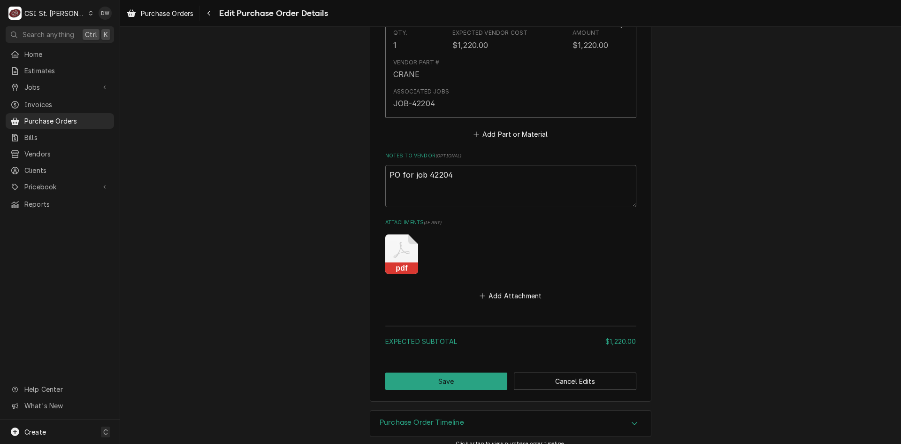
scroll to position [559, 0]
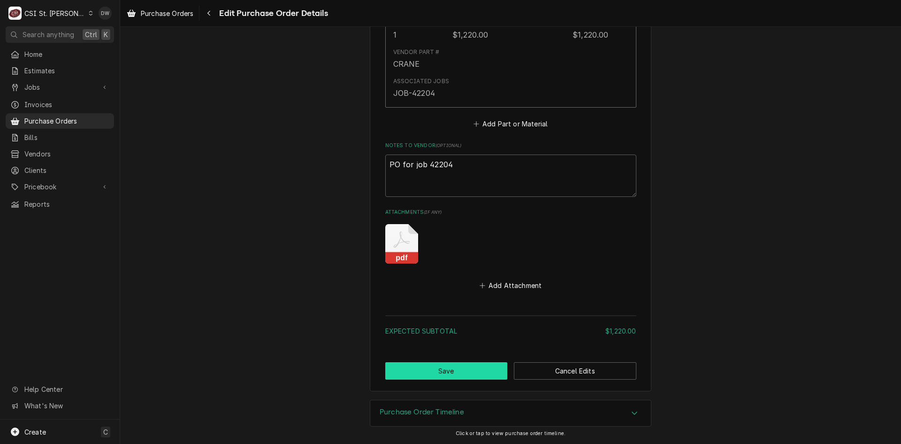
click at [443, 366] on button "Save" at bounding box center [446, 370] width 123 height 17
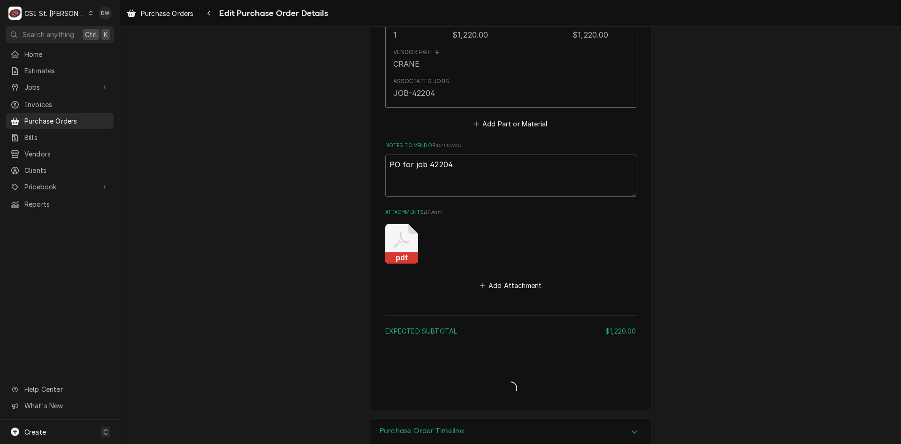
type textarea "x"
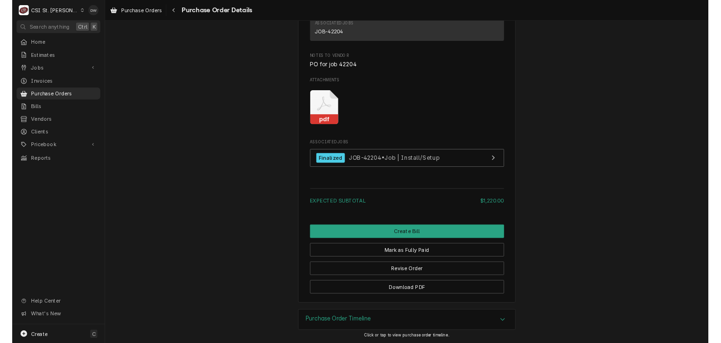
scroll to position [809, 0]
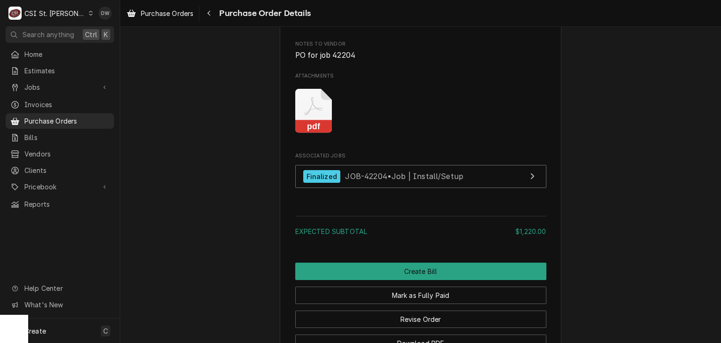
click at [306, 133] on icon "Attachments" at bounding box center [313, 111] width 37 height 45
